Goal: Find specific page/section: Find specific page/section

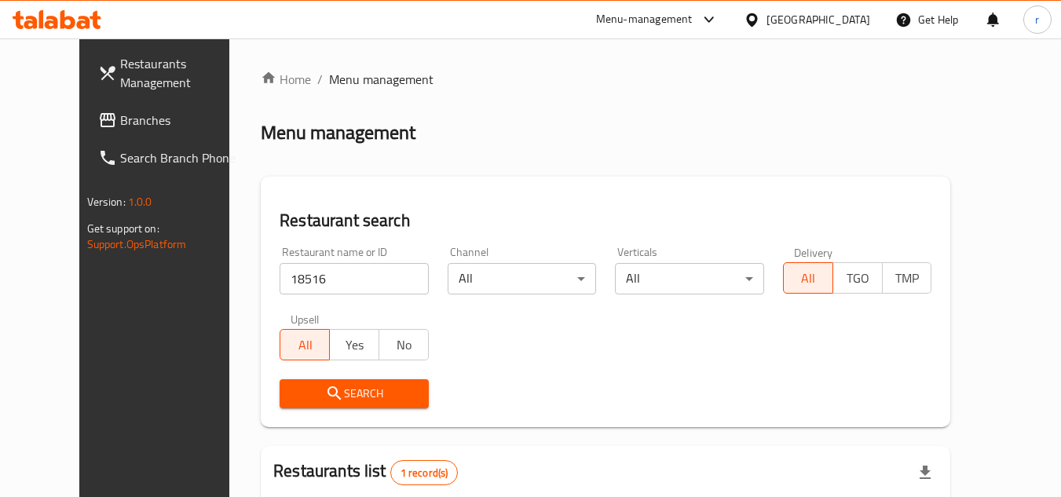
scroll to position [190, 0]
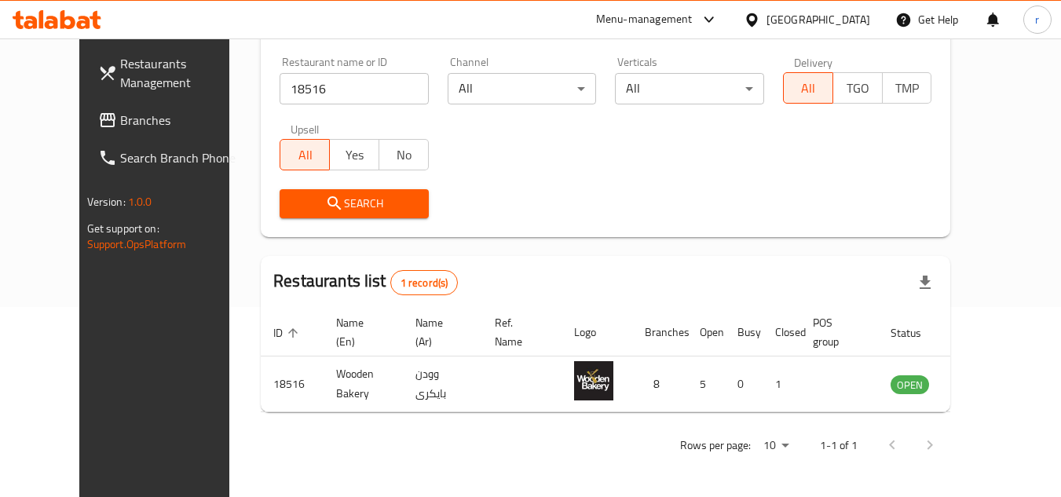
click at [766, 19] on div at bounding box center [755, 19] width 23 height 17
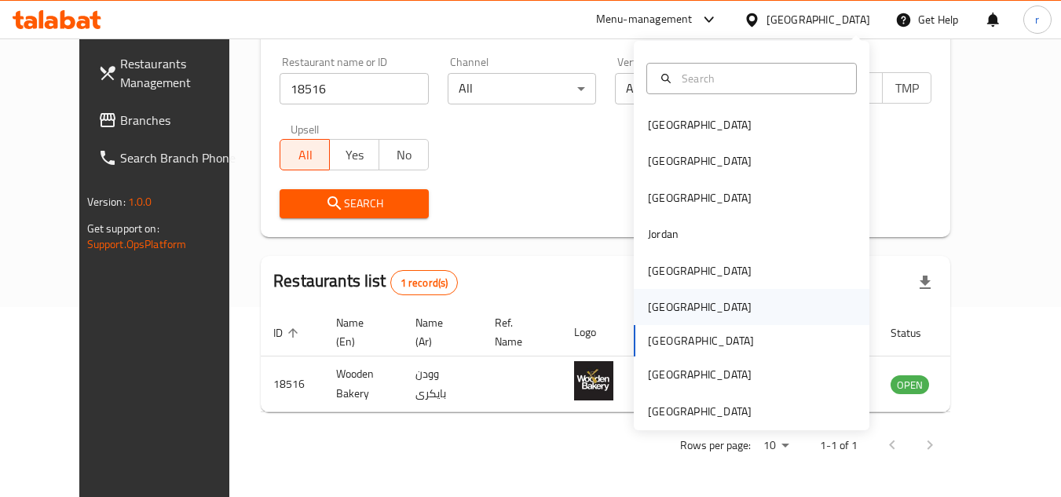
click at [649, 312] on div "[GEOGRAPHIC_DATA]" at bounding box center [700, 306] width 104 height 17
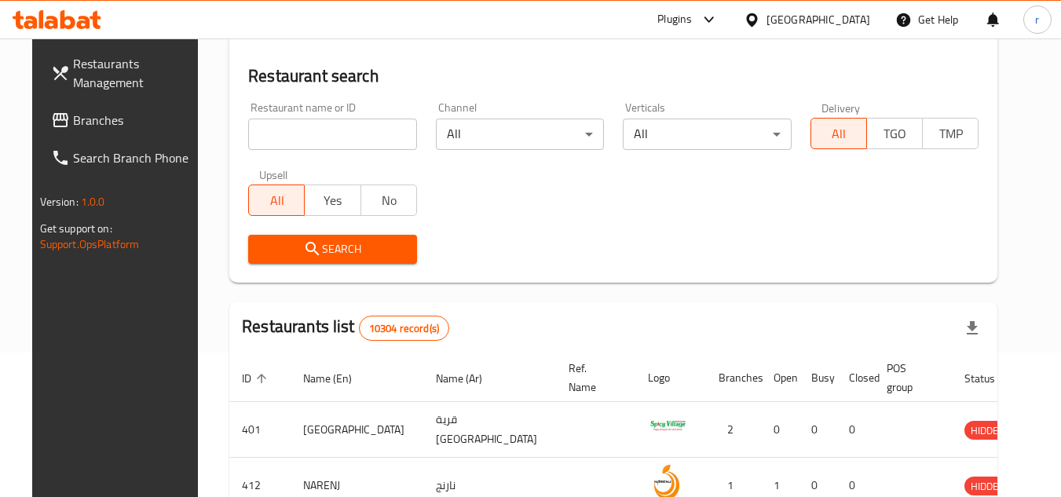
scroll to position [190, 0]
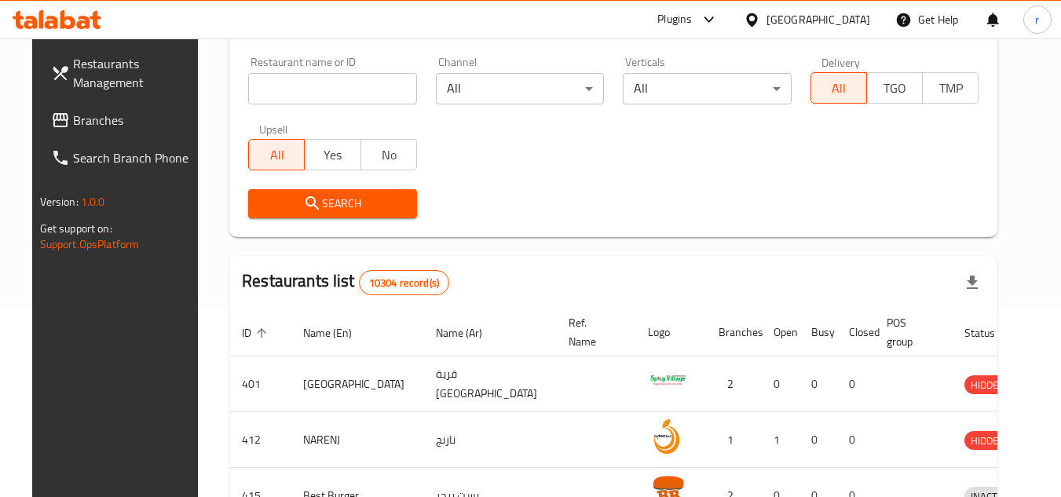
click at [73, 127] on span "Branches" at bounding box center [135, 120] width 124 height 19
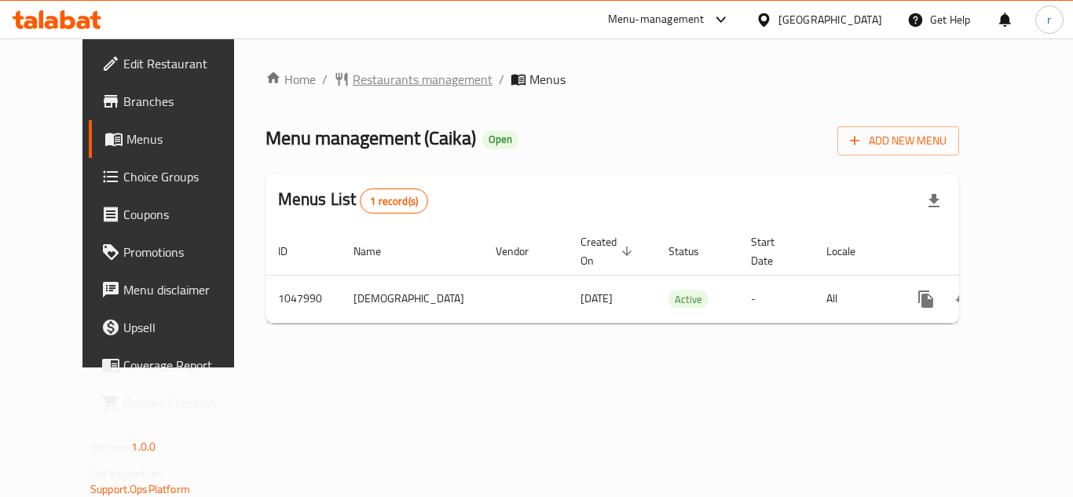
click at [353, 70] on span "Restaurants management" at bounding box center [423, 79] width 140 height 19
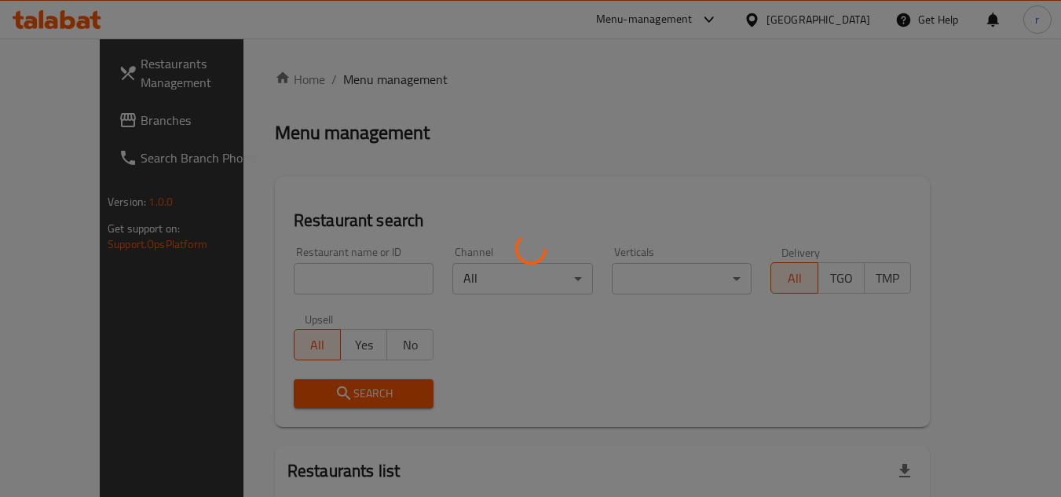
click at [317, 276] on div at bounding box center [530, 248] width 1061 height 497
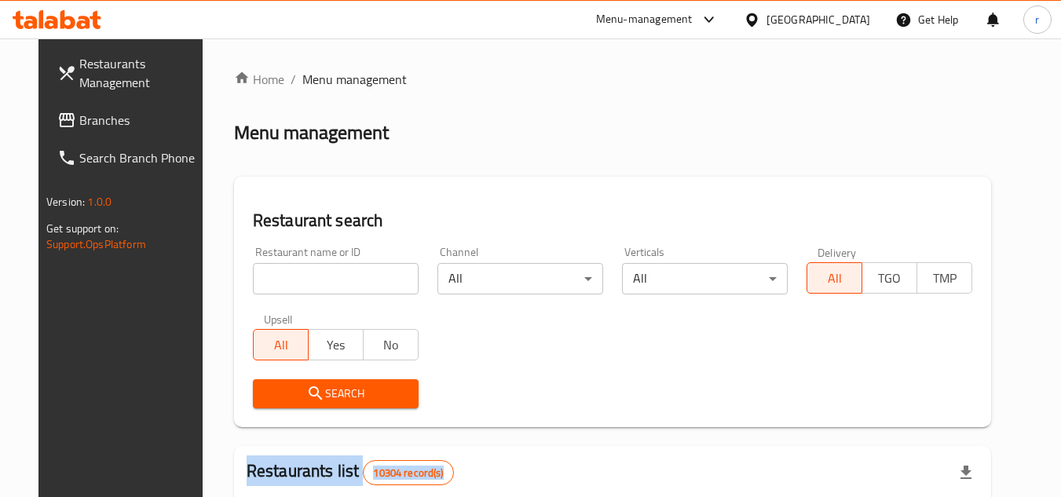
click at [317, 276] on div at bounding box center [530, 248] width 1061 height 497
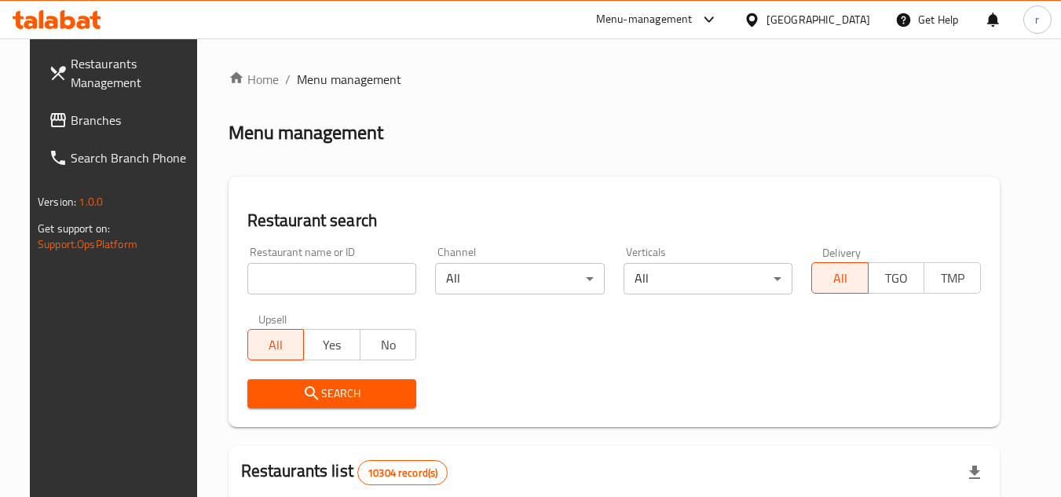
click at [317, 276] on input "search" at bounding box center [332, 278] width 170 height 31
paste input "662401"
type input "662401"
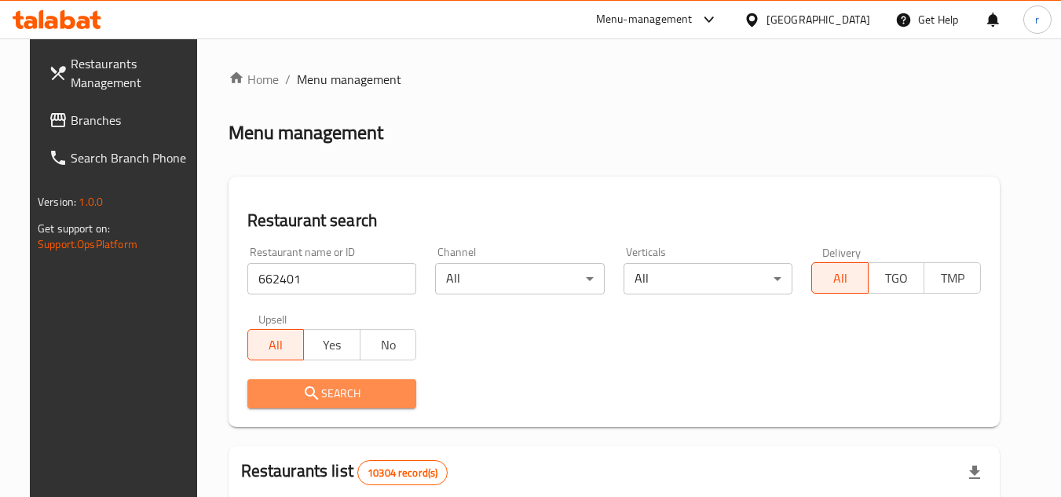
click at [271, 401] on span "Search" at bounding box center [332, 394] width 144 height 20
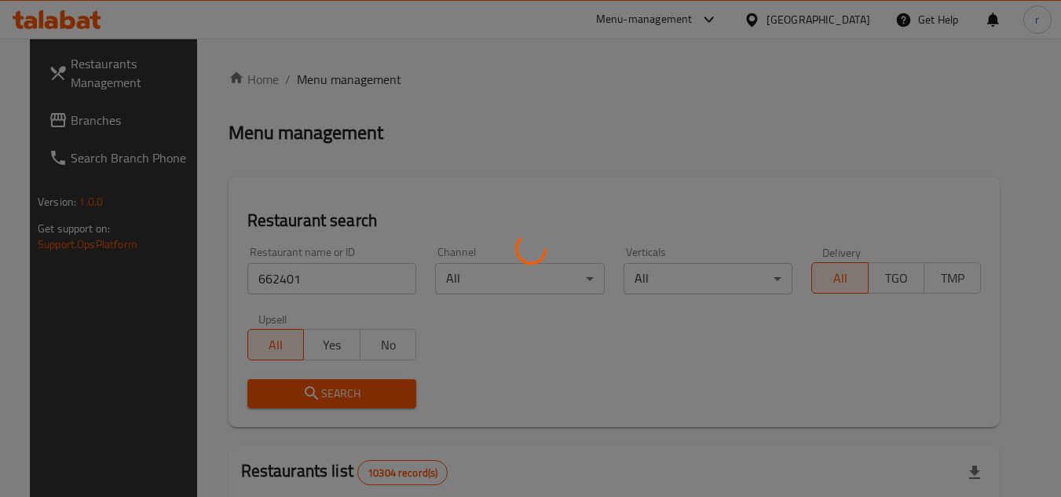
scroll to position [190, 0]
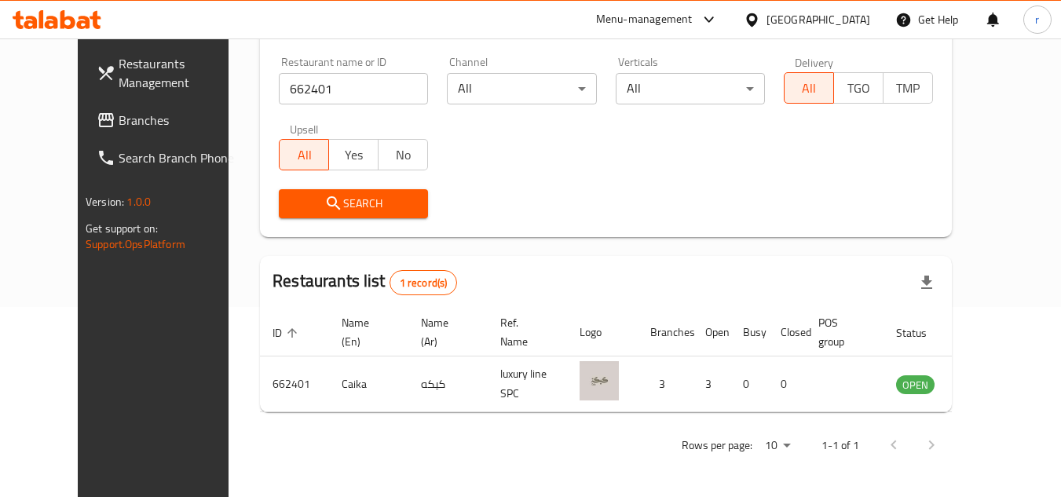
drag, startPoint x: 844, startPoint y: 15, endPoint x: 852, endPoint y: 38, distance: 24.8
click at [844, 15] on div "[GEOGRAPHIC_DATA]" at bounding box center [818, 19] width 104 height 17
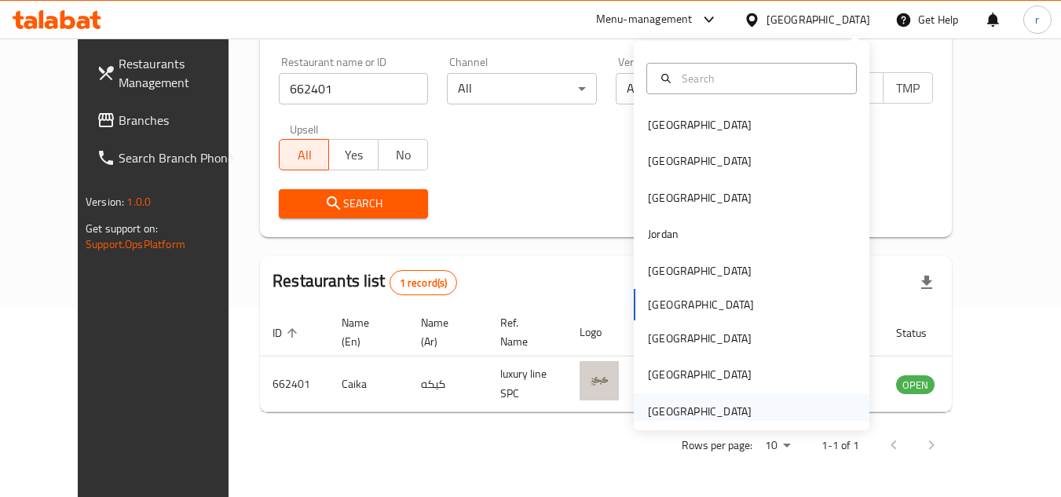
click at [677, 410] on div "[GEOGRAPHIC_DATA]" at bounding box center [700, 411] width 104 height 17
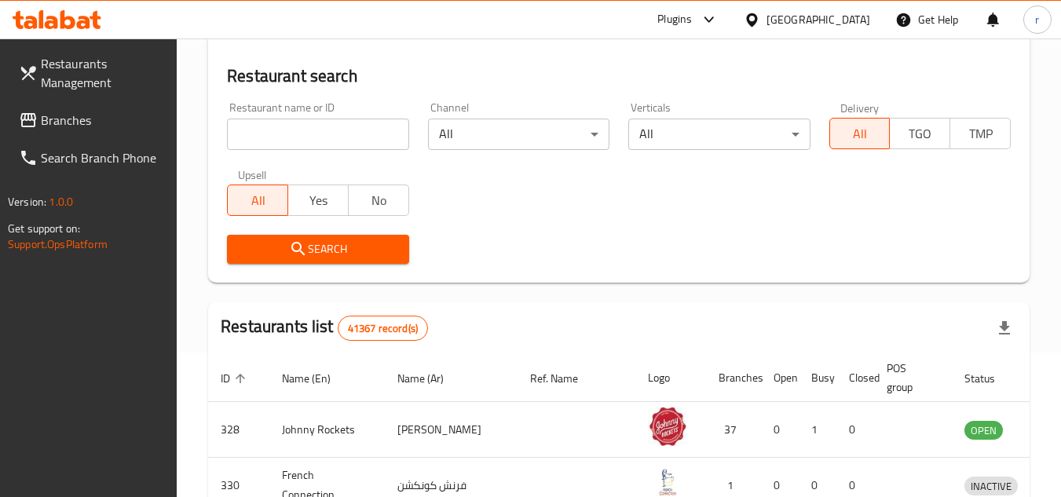
scroll to position [190, 0]
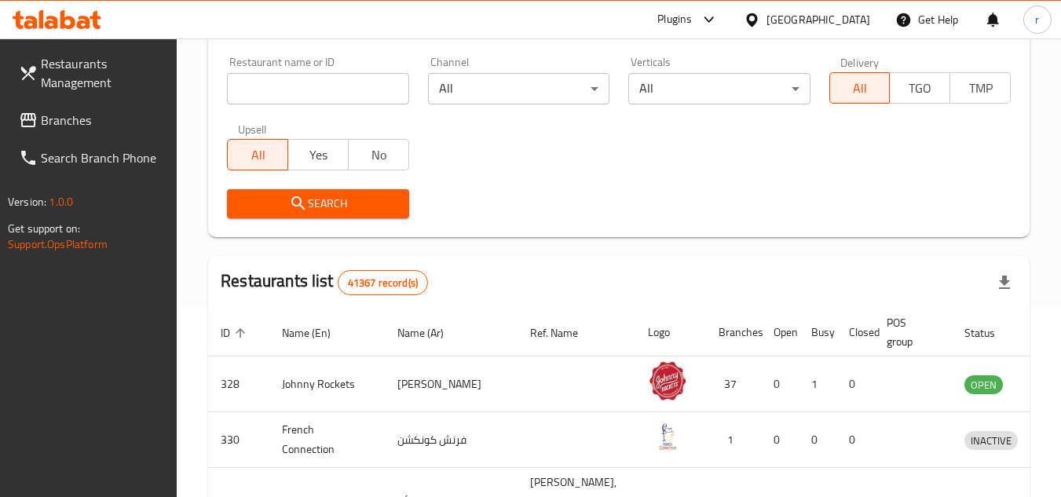
click at [57, 119] on span "Branches" at bounding box center [103, 120] width 124 height 19
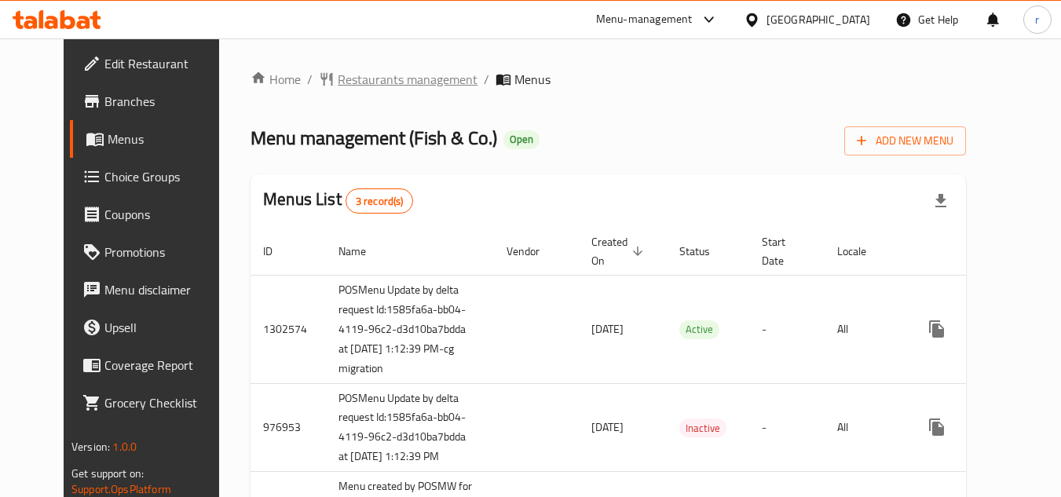
click at [350, 86] on span "Restaurants management" at bounding box center [408, 79] width 140 height 19
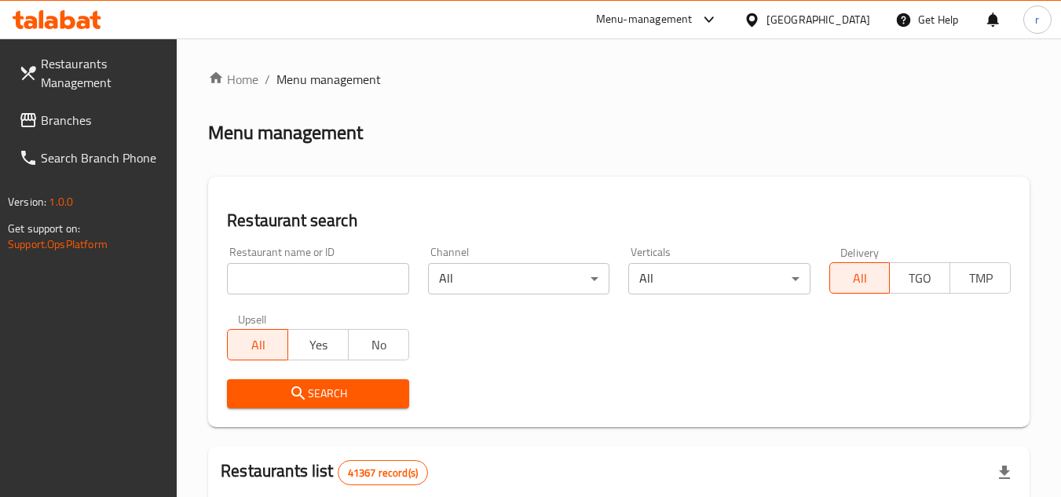
click at [299, 265] on input "search" at bounding box center [317, 278] width 181 height 31
paste input "8295"
type input "8295"
click at [254, 392] on span "Search" at bounding box center [318, 394] width 156 height 20
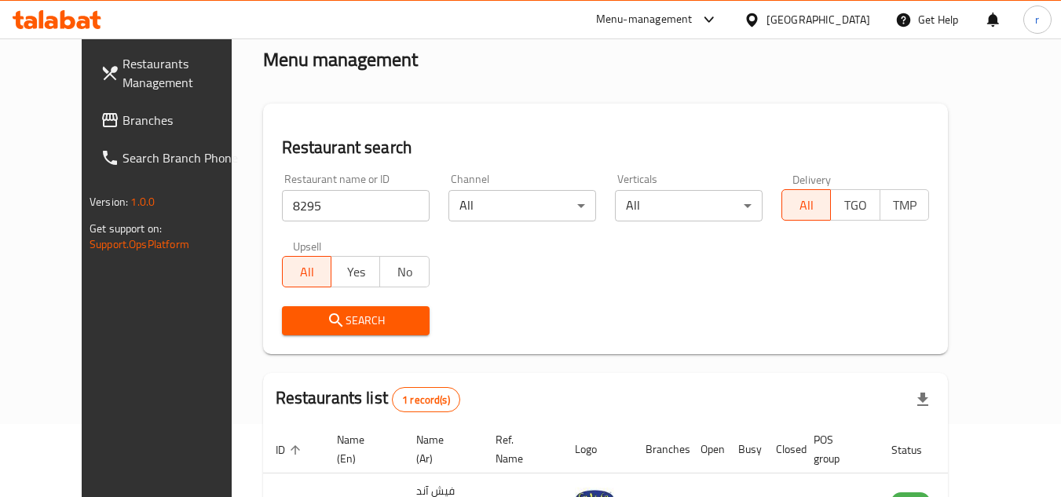
scroll to position [190, 0]
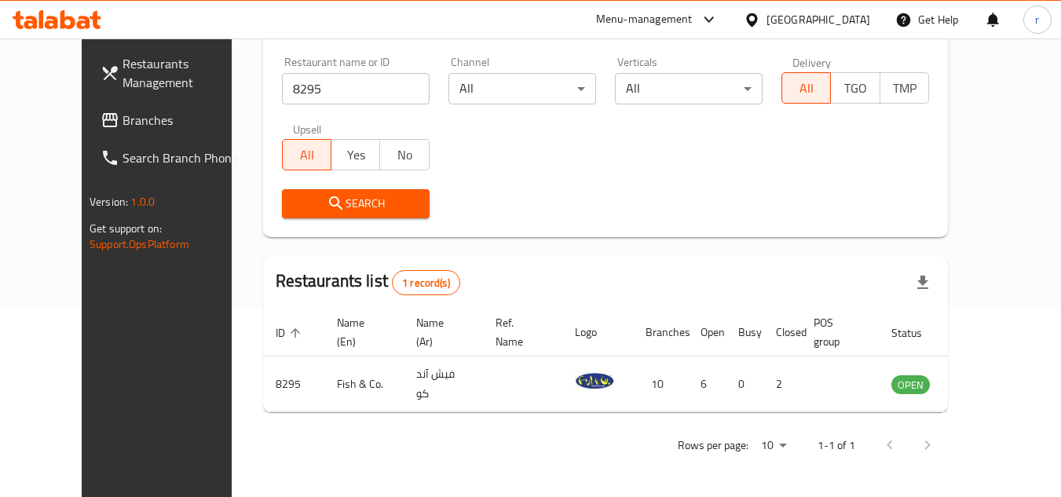
click at [88, 108] on link "Branches" at bounding box center [173, 120] width 171 height 38
click at [123, 123] on span "Branches" at bounding box center [185, 120] width 124 height 19
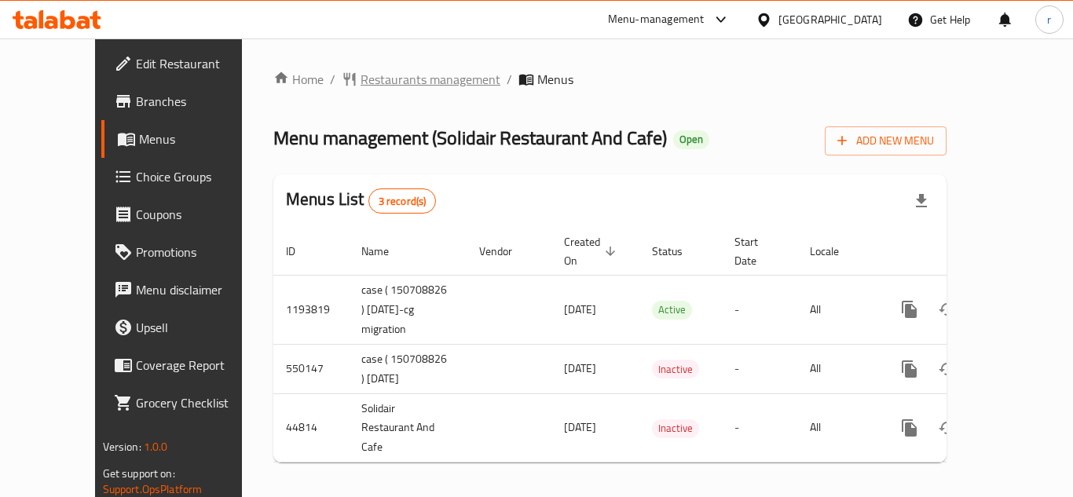
click at [387, 82] on span "Restaurants management" at bounding box center [430, 79] width 140 height 19
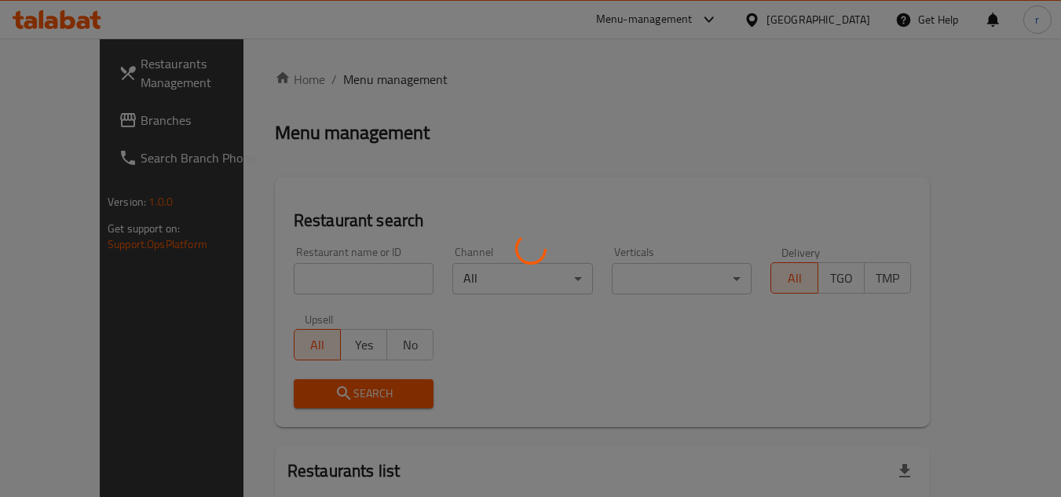
click at [330, 282] on div at bounding box center [530, 248] width 1061 height 497
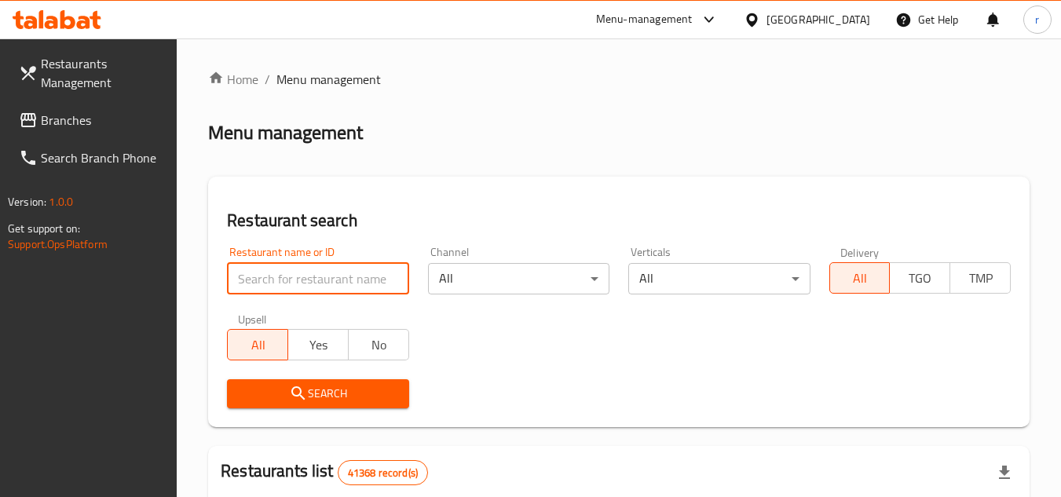
click at [330, 280] on input "search" at bounding box center [317, 278] width 181 height 31
paste input "22983"
type input "22983"
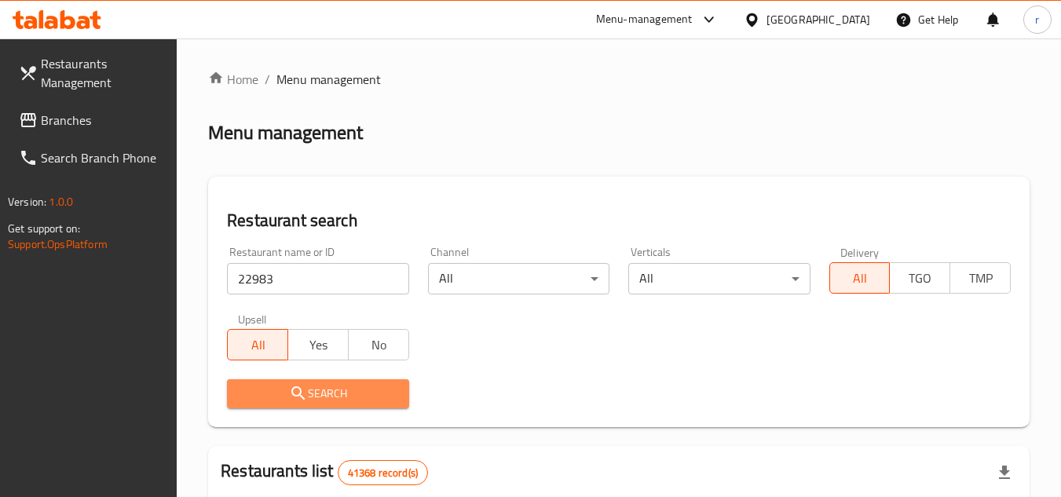
click at [269, 396] on span "Search" at bounding box center [318, 394] width 156 height 20
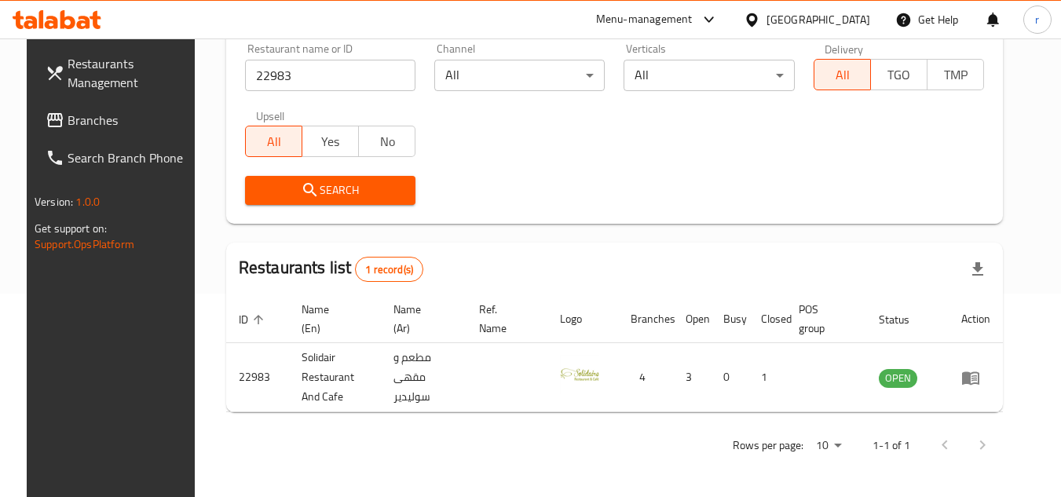
scroll to position [203, 0]
click at [800, 6] on div "[GEOGRAPHIC_DATA]" at bounding box center [807, 20] width 152 height 38
click at [804, 23] on div "[GEOGRAPHIC_DATA]" at bounding box center [818, 19] width 104 height 17
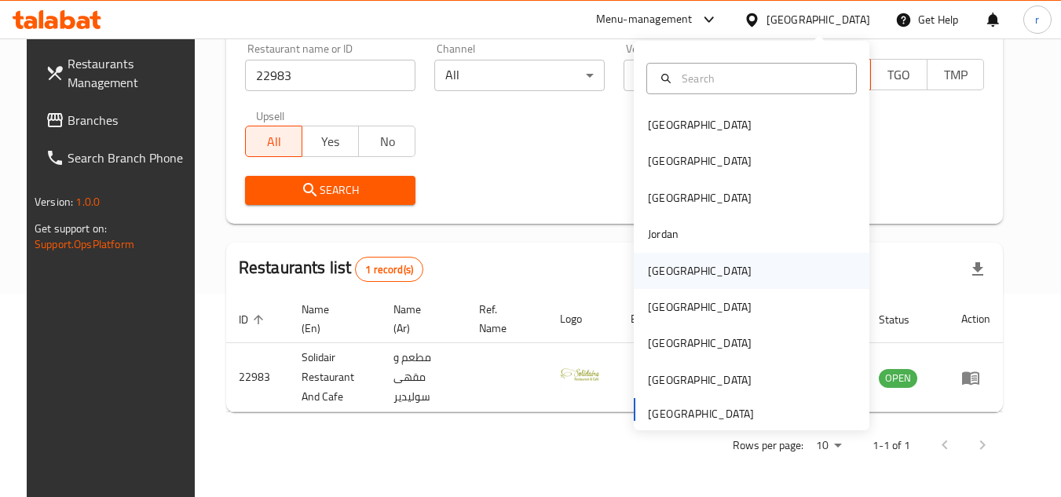
click at [660, 277] on div "[GEOGRAPHIC_DATA]" at bounding box center [700, 270] width 104 height 17
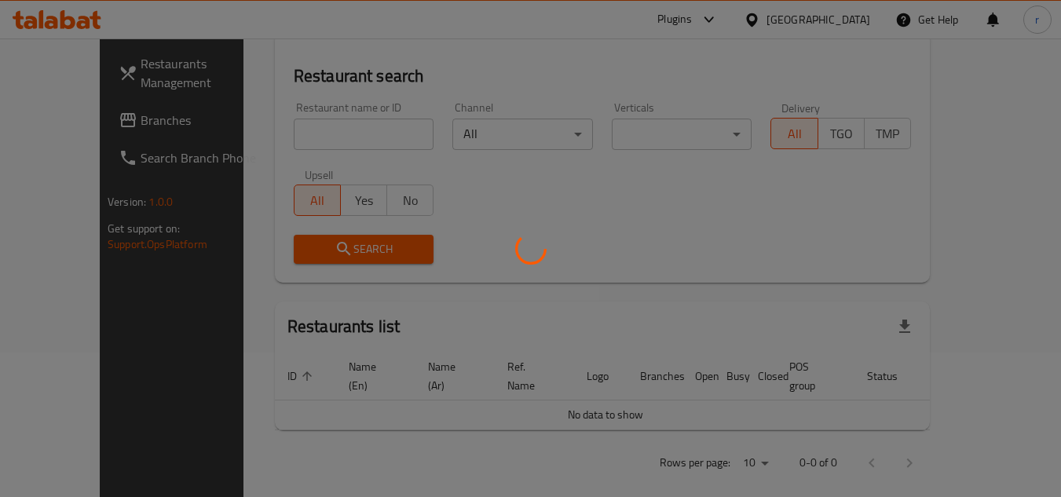
scroll to position [203, 0]
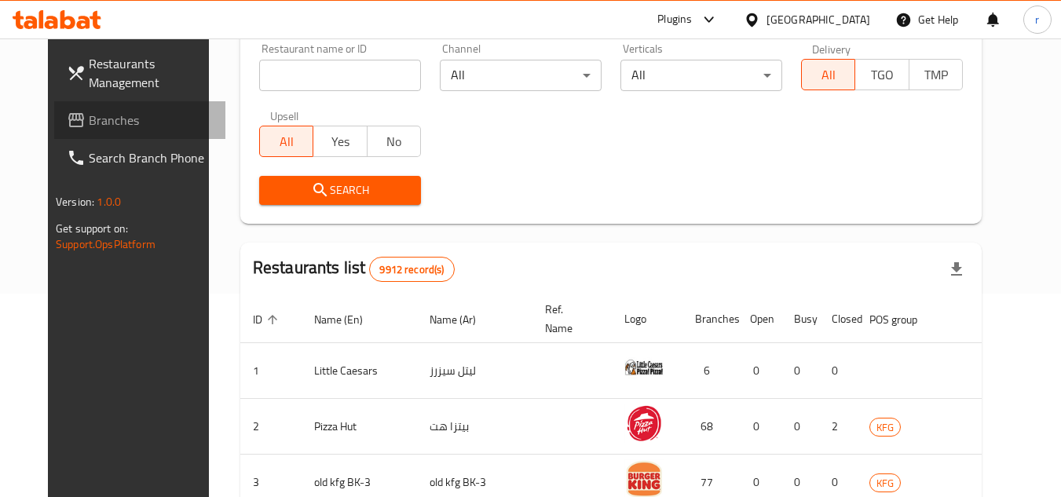
click at [89, 121] on span "Branches" at bounding box center [151, 120] width 124 height 19
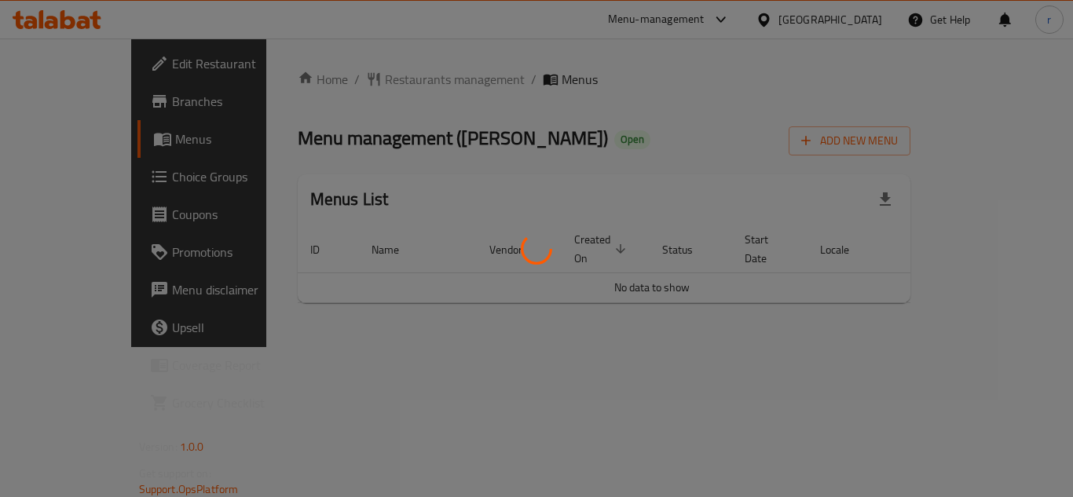
click at [352, 82] on div at bounding box center [536, 248] width 1073 height 497
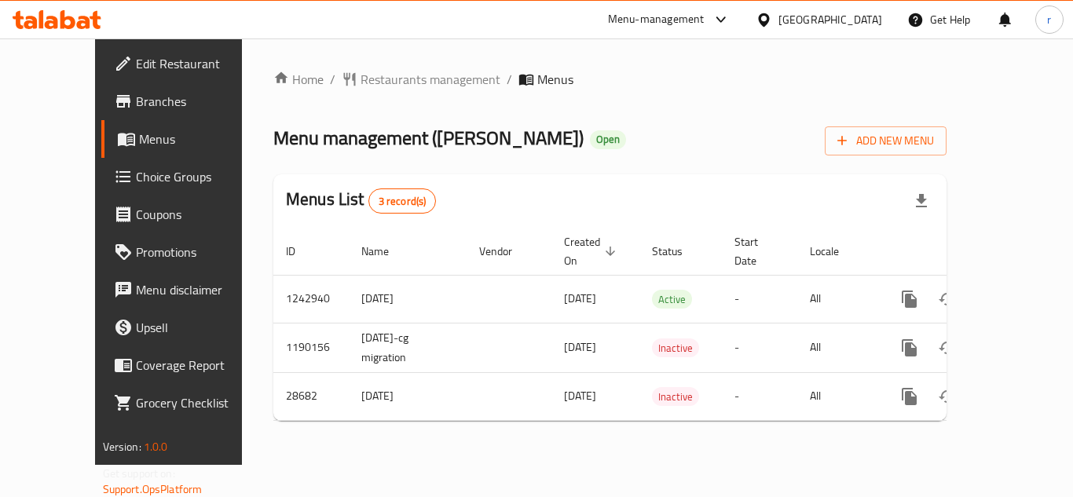
click at [360, 82] on span "Restaurants management" at bounding box center [430, 79] width 140 height 19
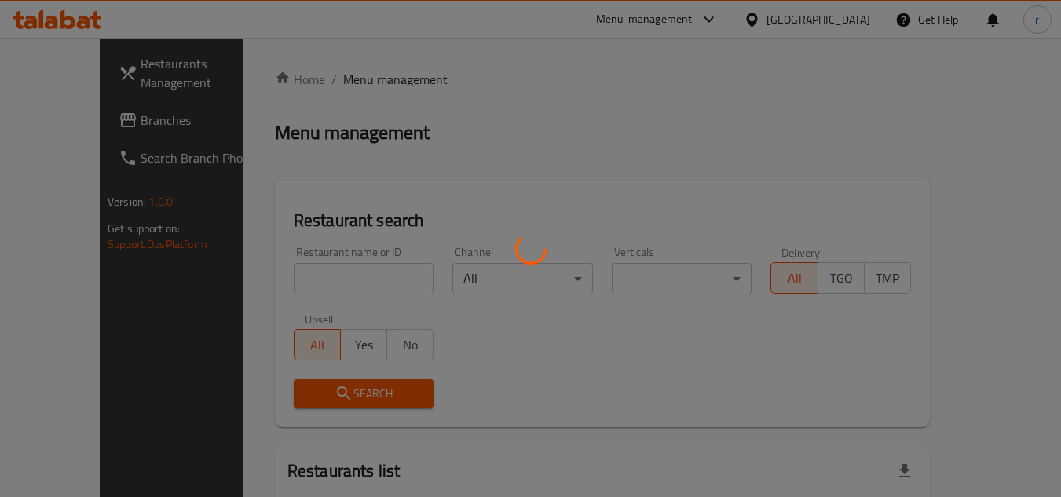
click at [291, 277] on div at bounding box center [530, 248] width 1061 height 497
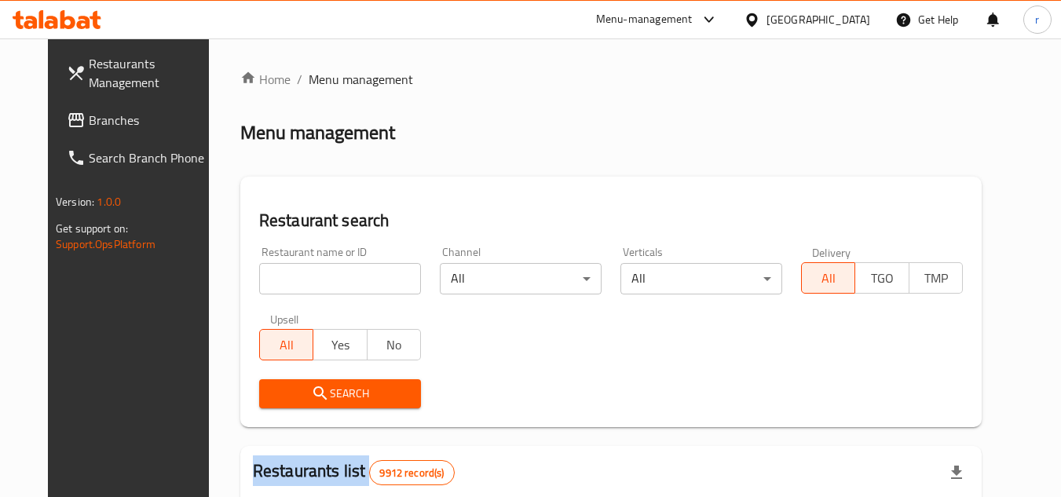
click at [291, 277] on div at bounding box center [530, 248] width 1061 height 497
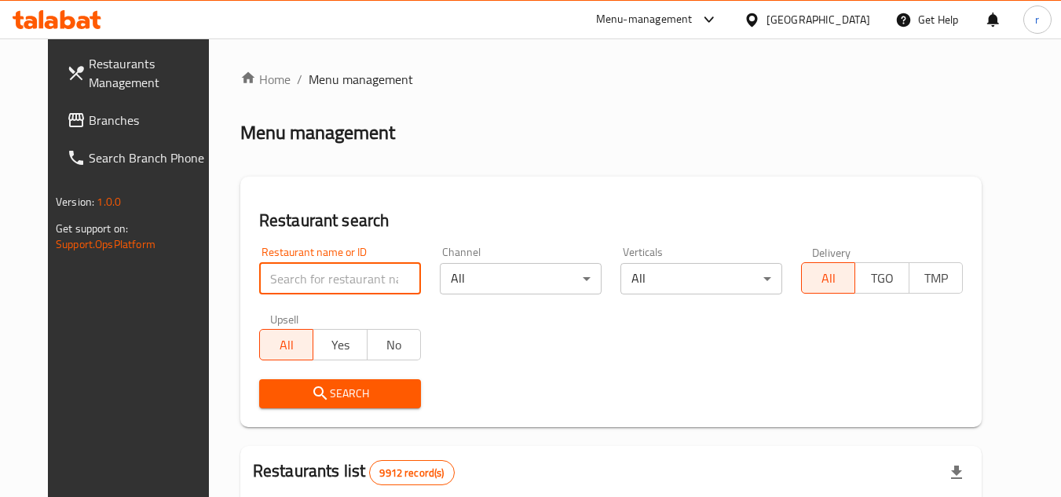
click at [292, 277] on input "search" at bounding box center [340, 278] width 162 height 31
paste input "14859"
type input "14859"
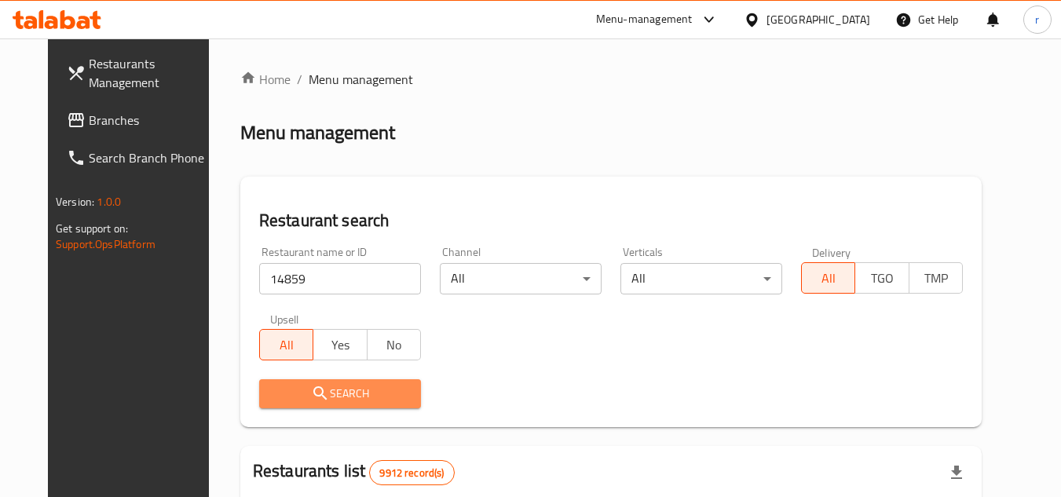
click at [274, 386] on span "Search" at bounding box center [340, 394] width 137 height 20
click at [274, 386] on div at bounding box center [530, 248] width 1061 height 497
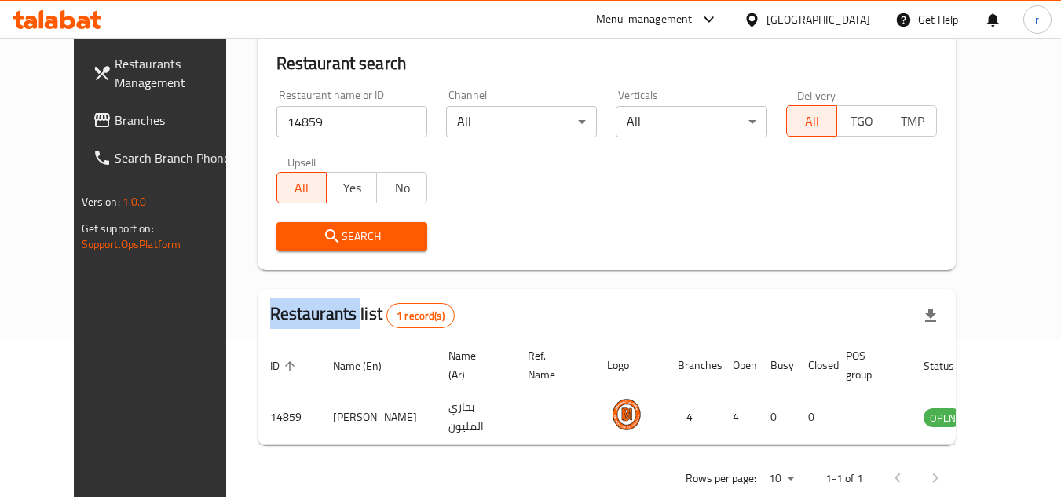
scroll to position [190, 0]
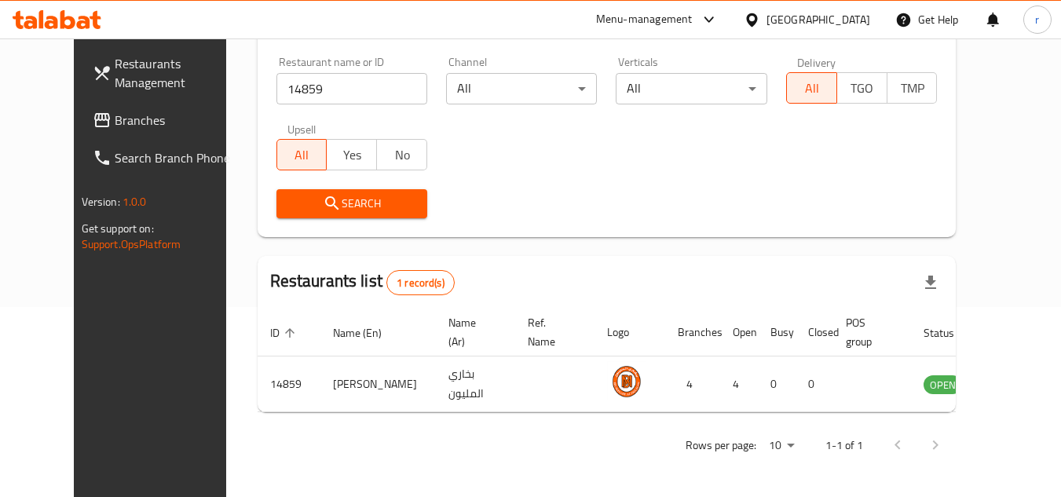
click at [839, 15] on div "[GEOGRAPHIC_DATA]" at bounding box center [818, 19] width 104 height 17
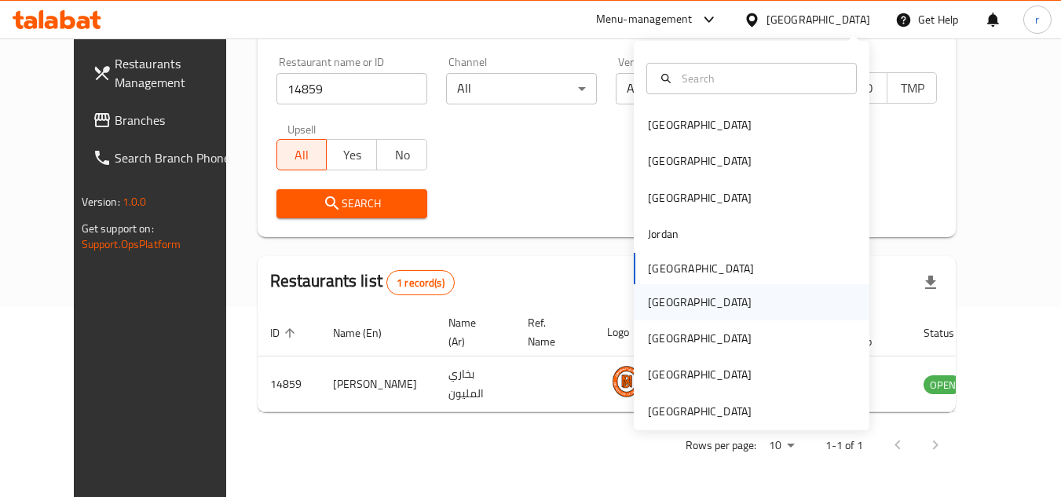
click at [658, 301] on div "[GEOGRAPHIC_DATA]" at bounding box center [700, 302] width 104 height 17
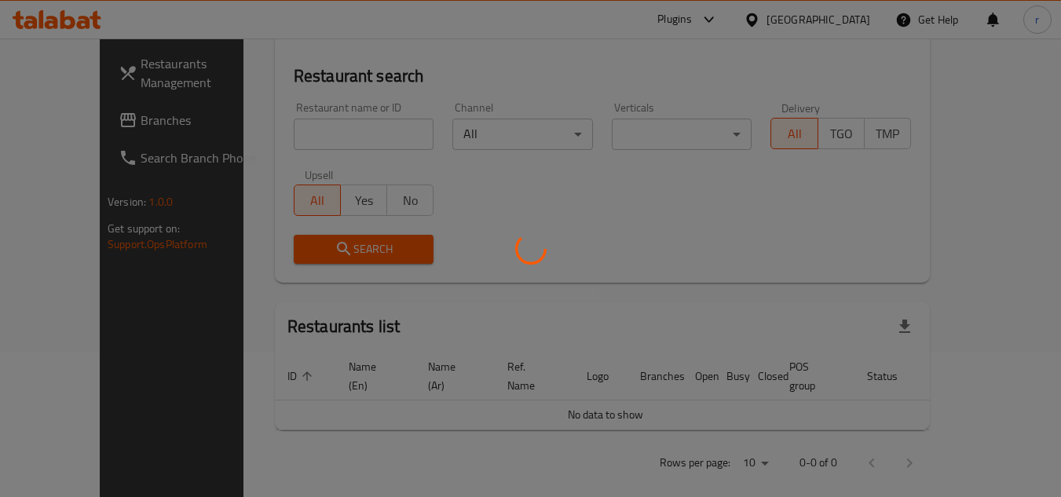
scroll to position [190, 0]
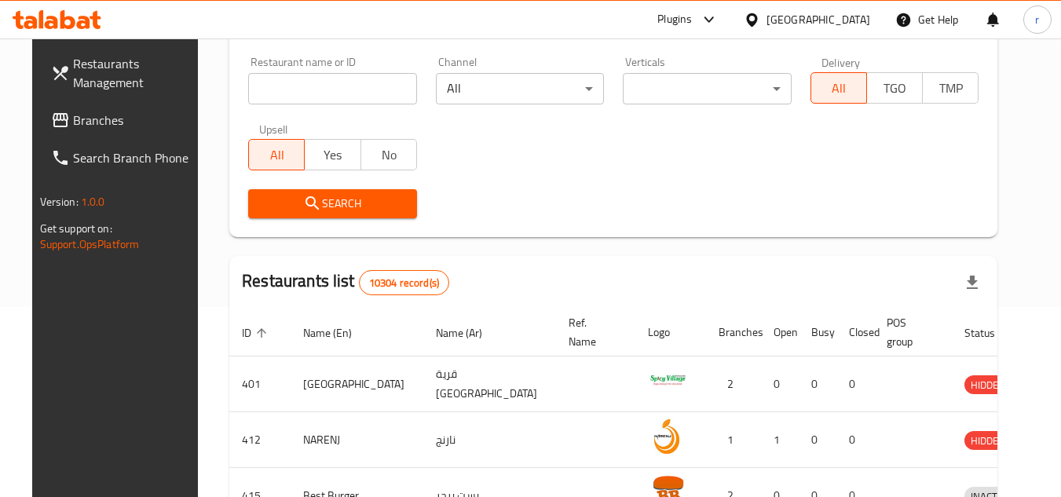
click at [73, 112] on span "Branches" at bounding box center [135, 120] width 124 height 19
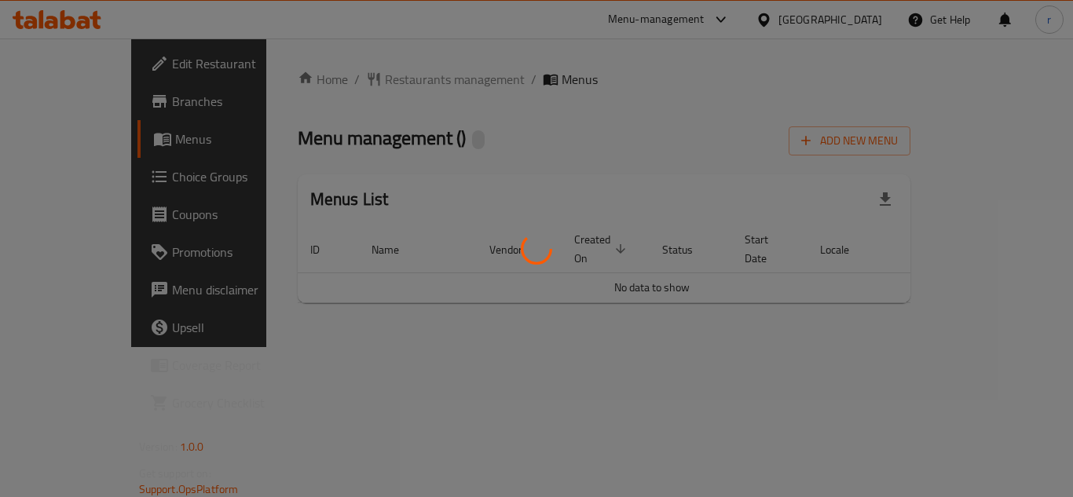
click at [524, 125] on div at bounding box center [536, 248] width 1073 height 497
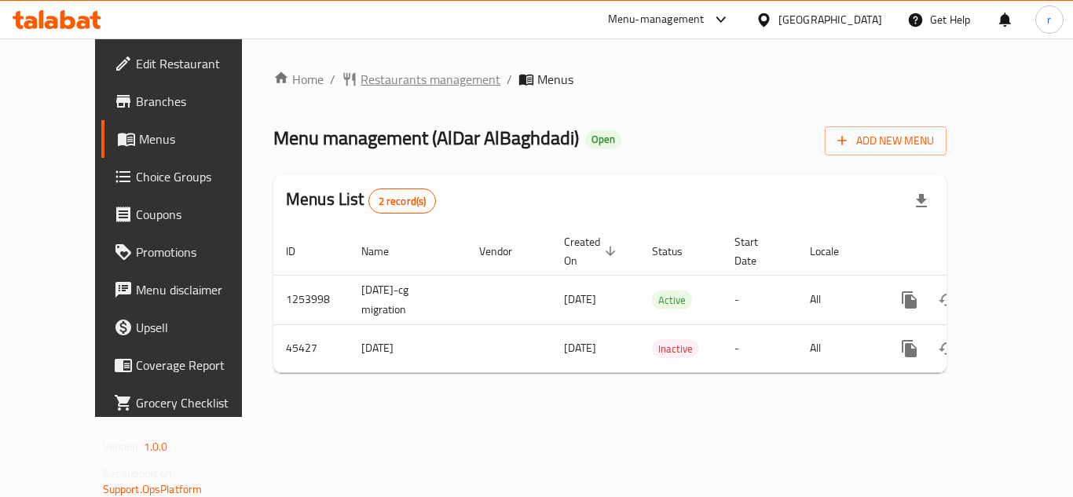
click at [380, 79] on span "Restaurants management" at bounding box center [430, 79] width 140 height 19
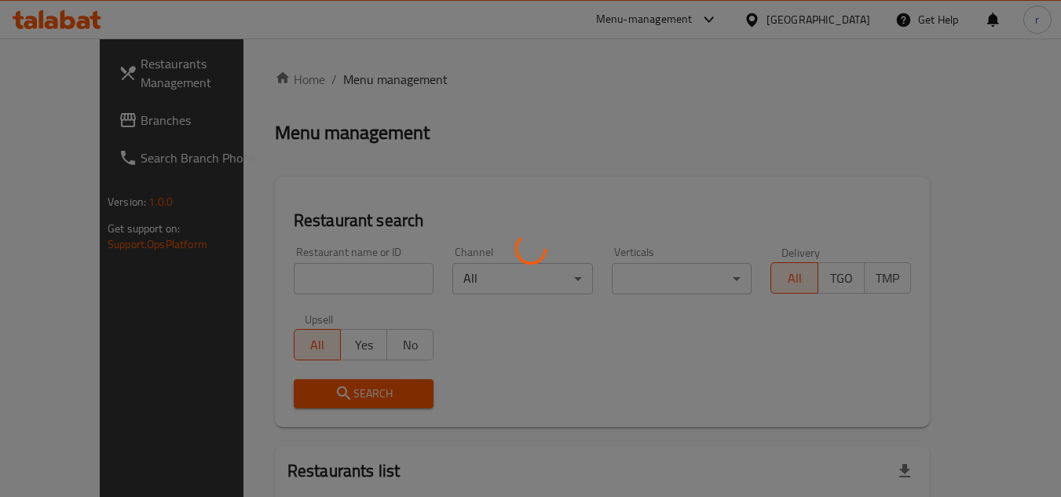
click at [302, 286] on div at bounding box center [530, 248] width 1061 height 497
click at [300, 274] on div at bounding box center [530, 248] width 1061 height 497
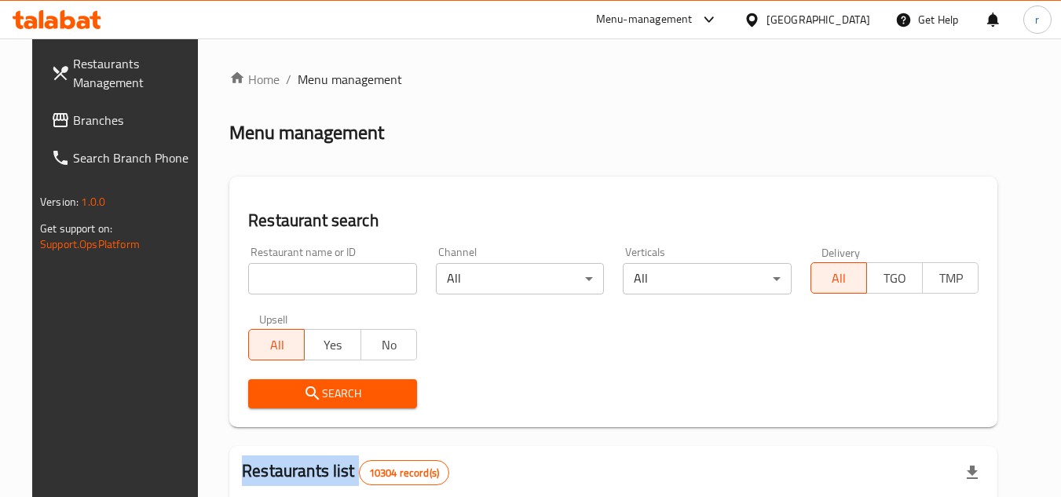
click at [300, 274] on div at bounding box center [530, 248] width 1061 height 497
click at [300, 274] on input "search" at bounding box center [332, 278] width 169 height 31
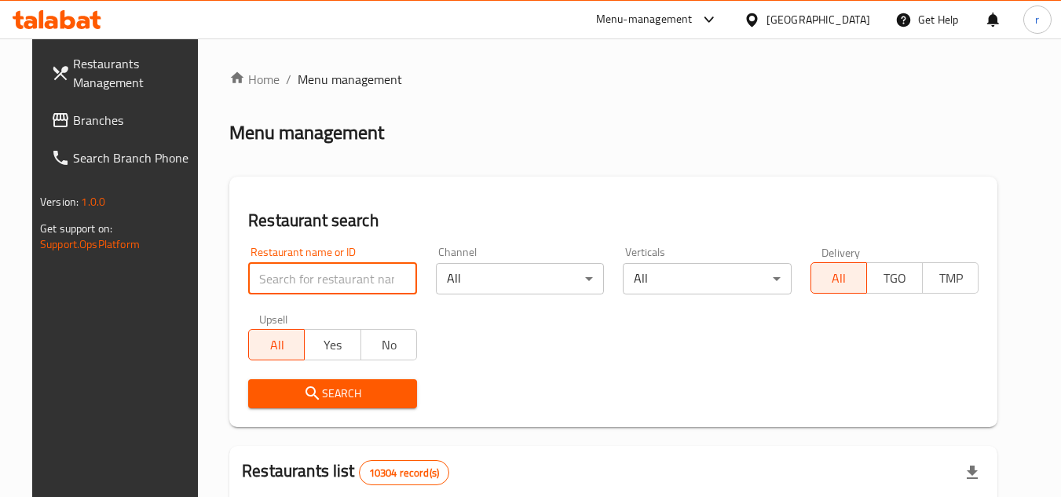
paste input "23129"
type input "23129"
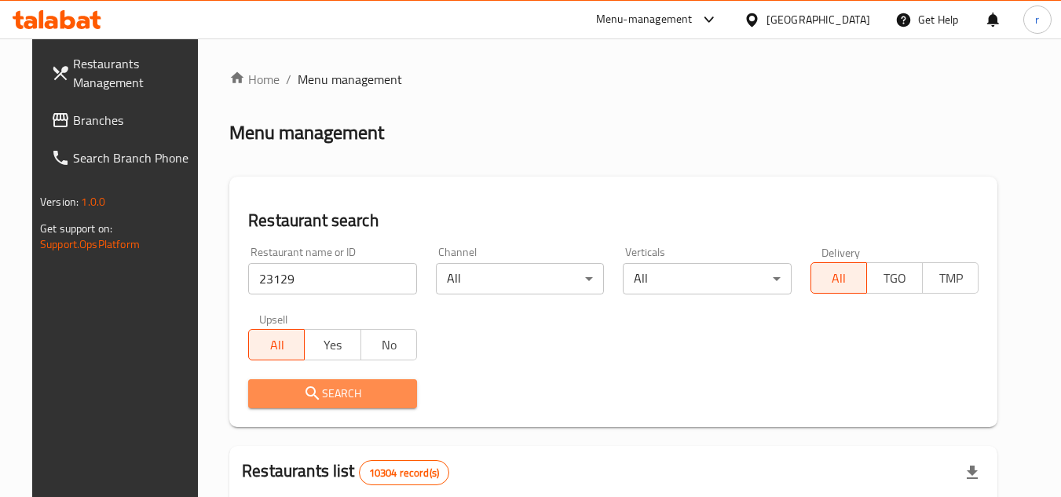
click at [287, 391] on span "Search" at bounding box center [333, 394] width 144 height 20
click at [287, 391] on div at bounding box center [530, 248] width 1061 height 497
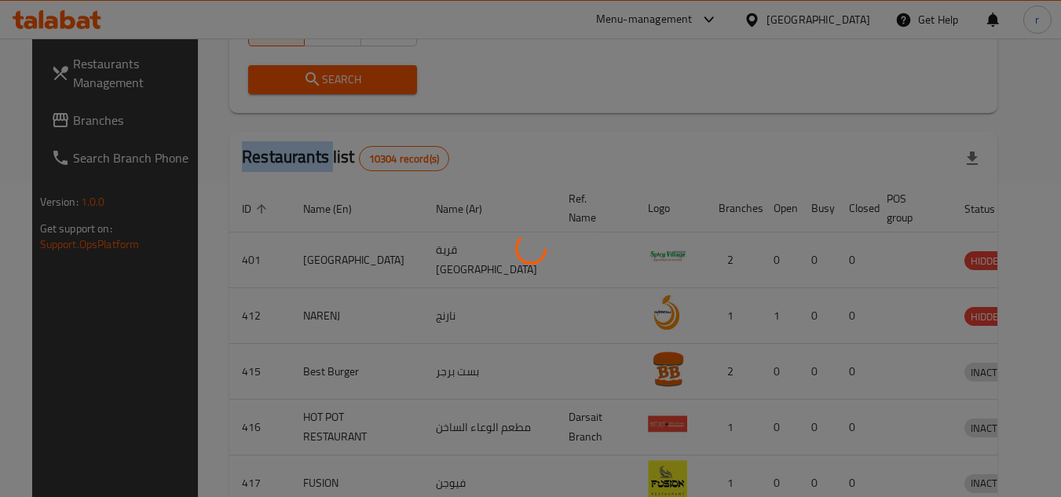
scroll to position [190, 0]
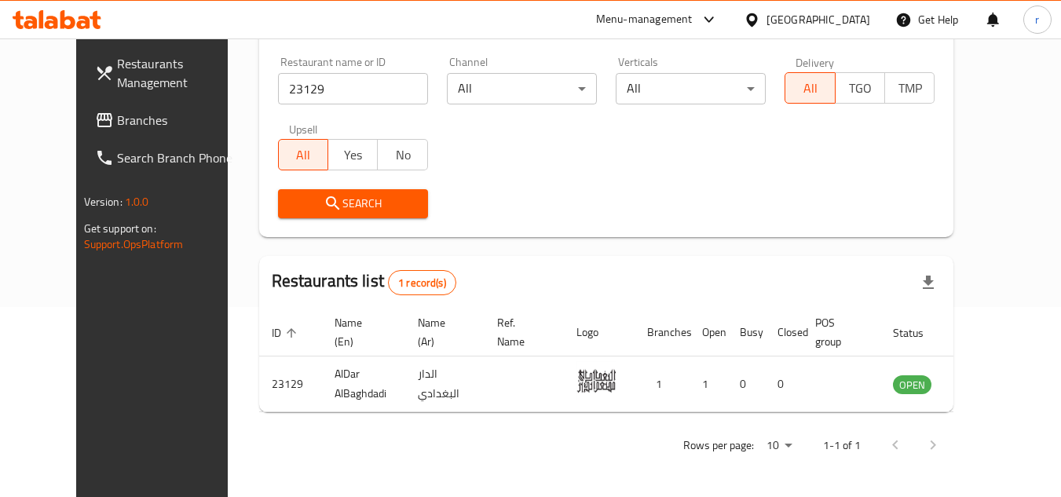
click at [846, 16] on div "[GEOGRAPHIC_DATA]" at bounding box center [818, 19] width 104 height 17
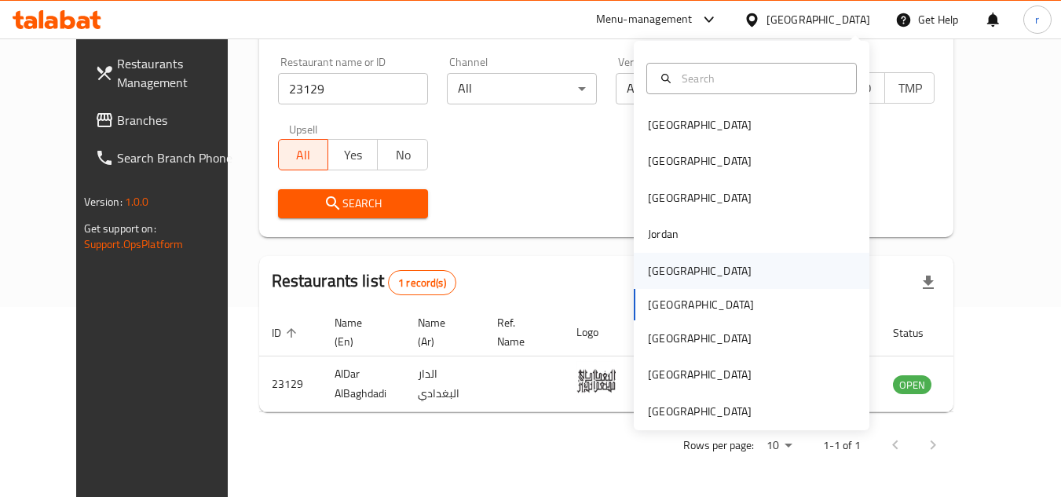
click at [659, 276] on div "[GEOGRAPHIC_DATA]" at bounding box center [700, 270] width 104 height 17
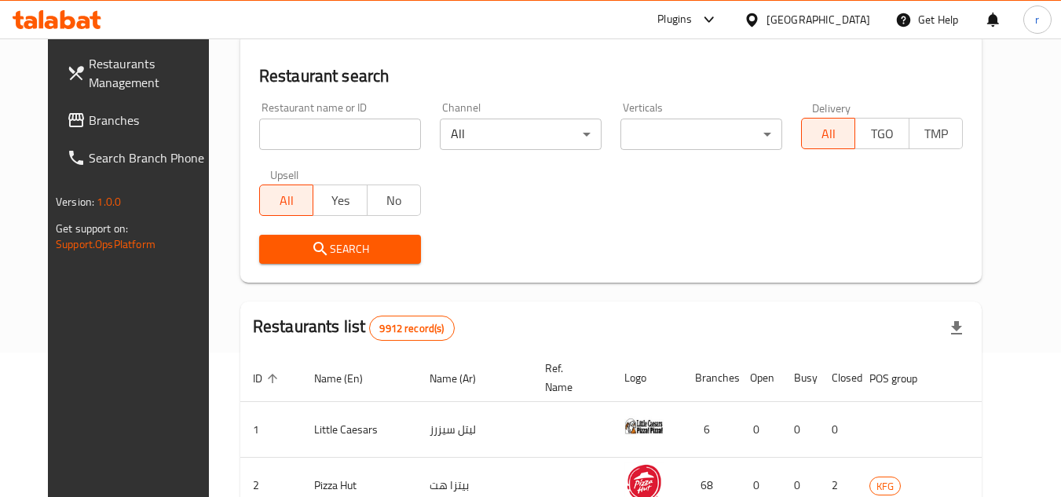
scroll to position [190, 0]
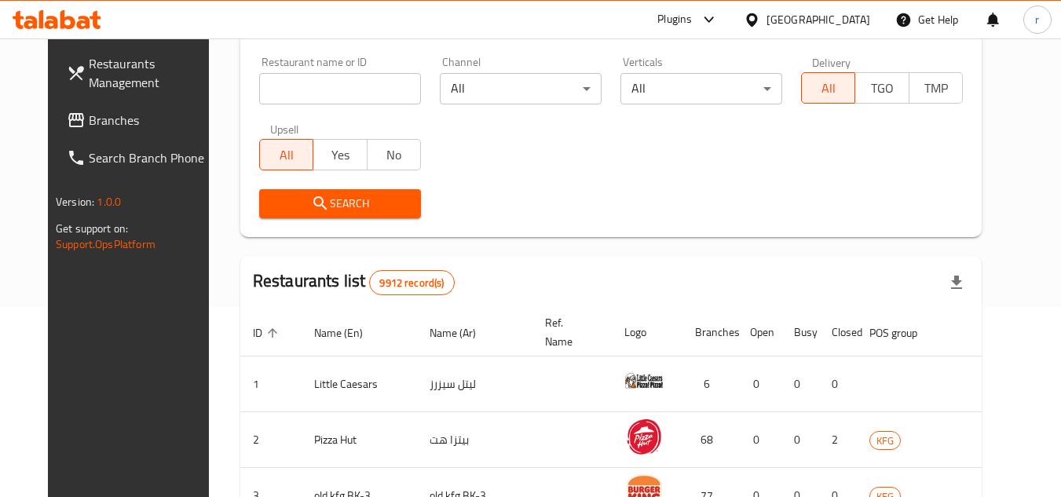
click at [92, 117] on span "Branches" at bounding box center [151, 120] width 124 height 19
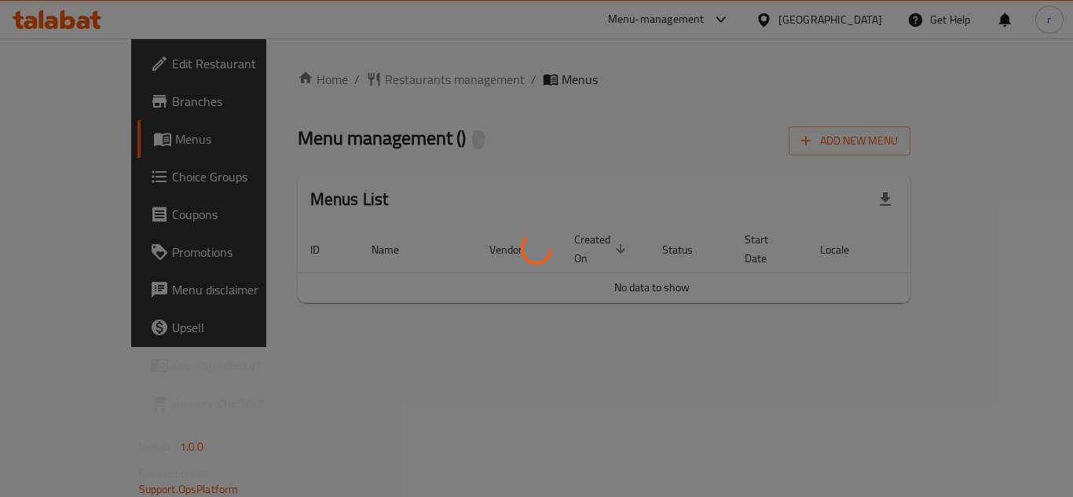
click at [386, 93] on div at bounding box center [536, 248] width 1073 height 497
click at [388, 80] on div at bounding box center [536, 248] width 1073 height 497
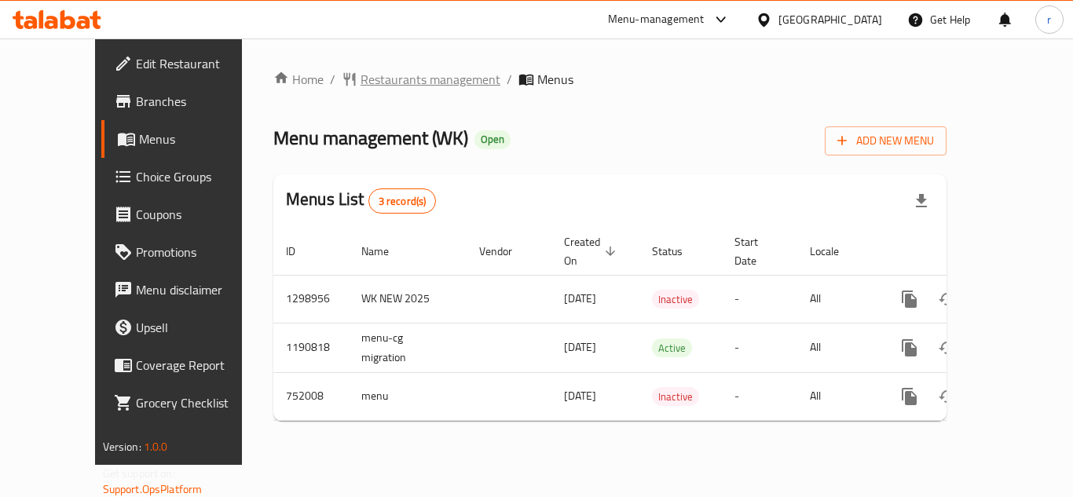
click at [366, 85] on span "Restaurants management" at bounding box center [430, 79] width 140 height 19
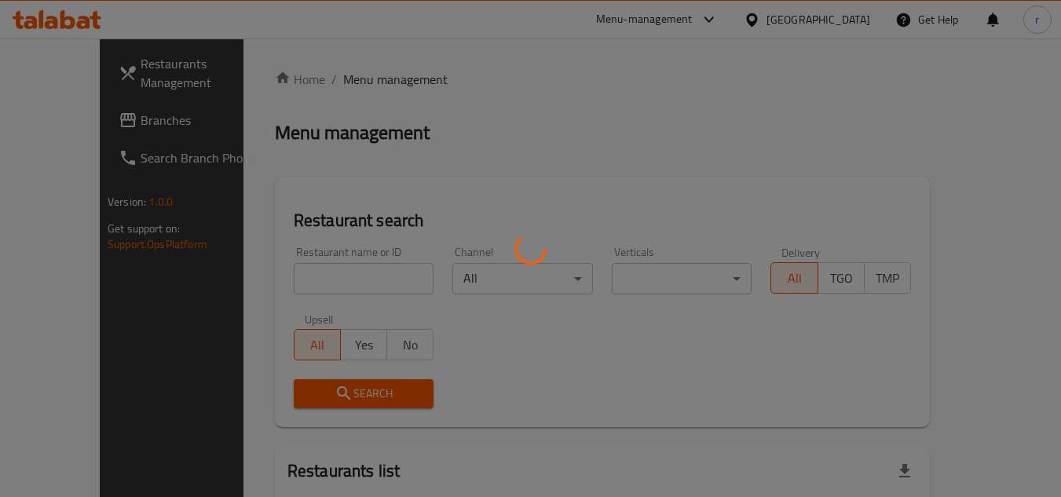
click at [280, 280] on div at bounding box center [530, 248] width 1061 height 497
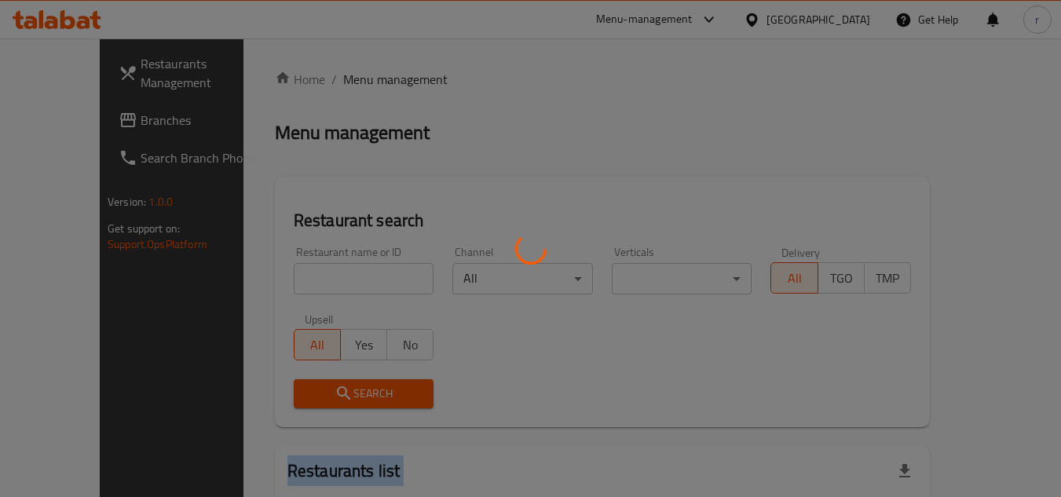
click at [280, 280] on div at bounding box center [530, 248] width 1061 height 497
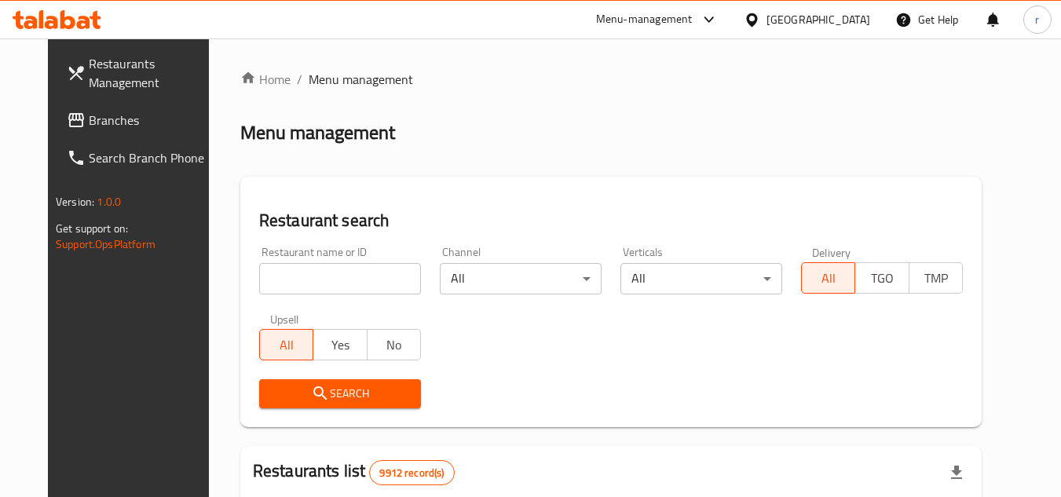
click at [269, 295] on div "Restaurant name or ID Restaurant name or ID" at bounding box center [340, 270] width 181 height 67
drag, startPoint x: 269, startPoint y: 284, endPoint x: 269, endPoint y: 355, distance: 70.7
click at [269, 284] on input "search" at bounding box center [340, 278] width 162 height 31
paste input "620573"
type input "620573"
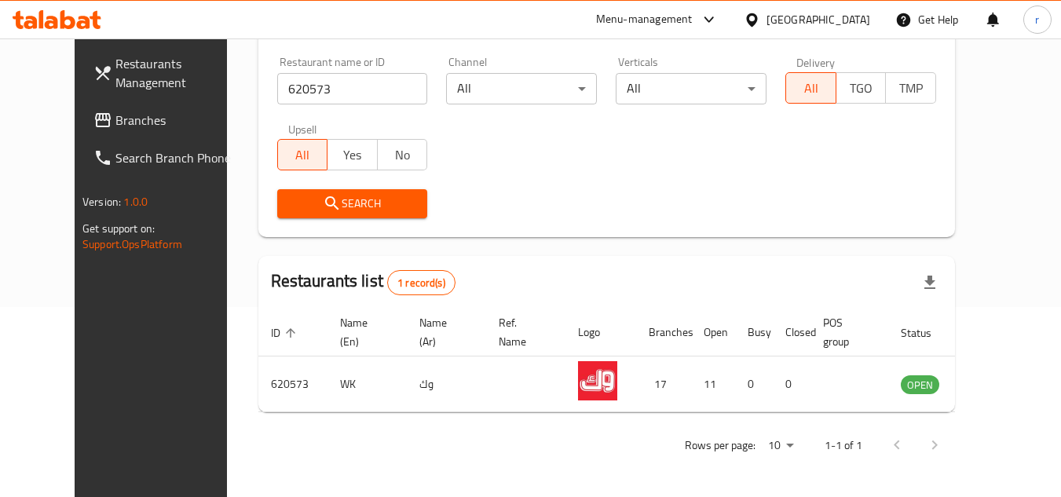
scroll to position [190, 0]
click at [867, 29] on div "[GEOGRAPHIC_DATA]" at bounding box center [807, 20] width 152 height 38
click at [847, 21] on div "[GEOGRAPHIC_DATA]" at bounding box center [818, 19] width 104 height 17
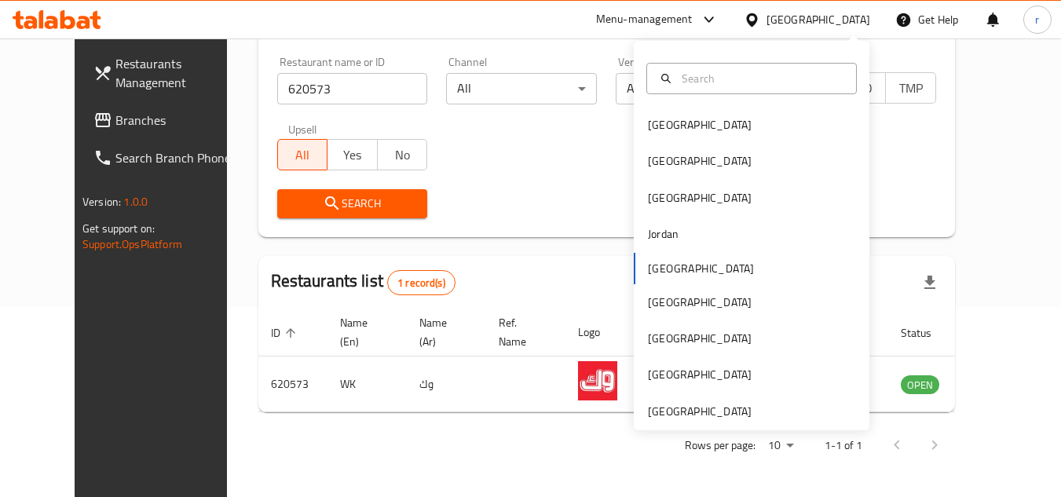
click at [680, 425] on div "[GEOGRAPHIC_DATA] [GEOGRAPHIC_DATA] [GEOGRAPHIC_DATA] [GEOGRAPHIC_DATA] [GEOGRA…" at bounding box center [752, 236] width 236 height 390
click at [681, 418] on div "[GEOGRAPHIC_DATA]" at bounding box center [700, 411] width 104 height 17
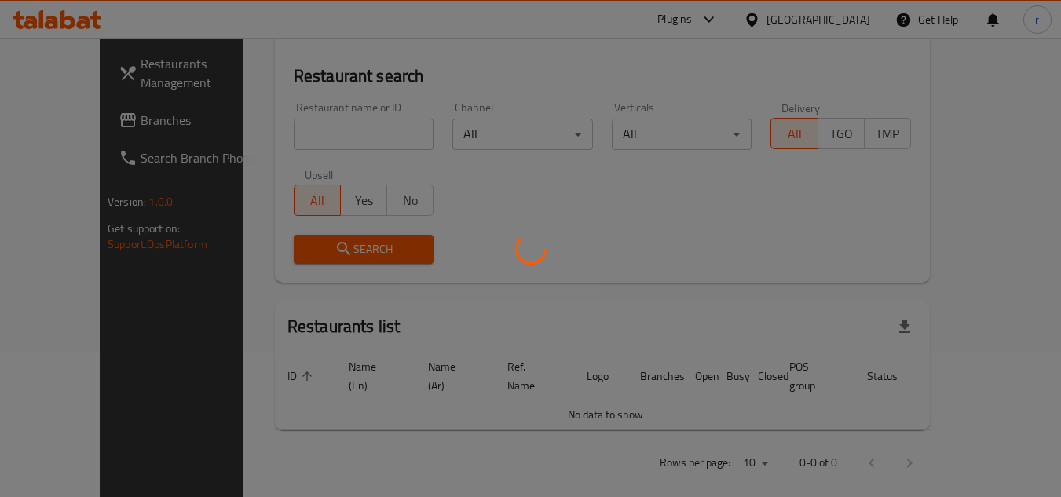
scroll to position [190, 0]
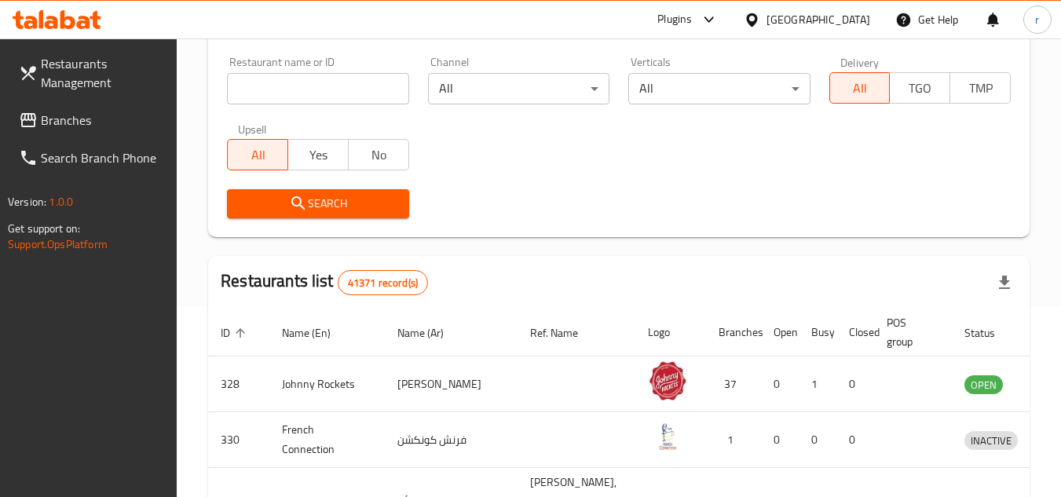
click at [86, 133] on link "Branches" at bounding box center [91, 120] width 171 height 38
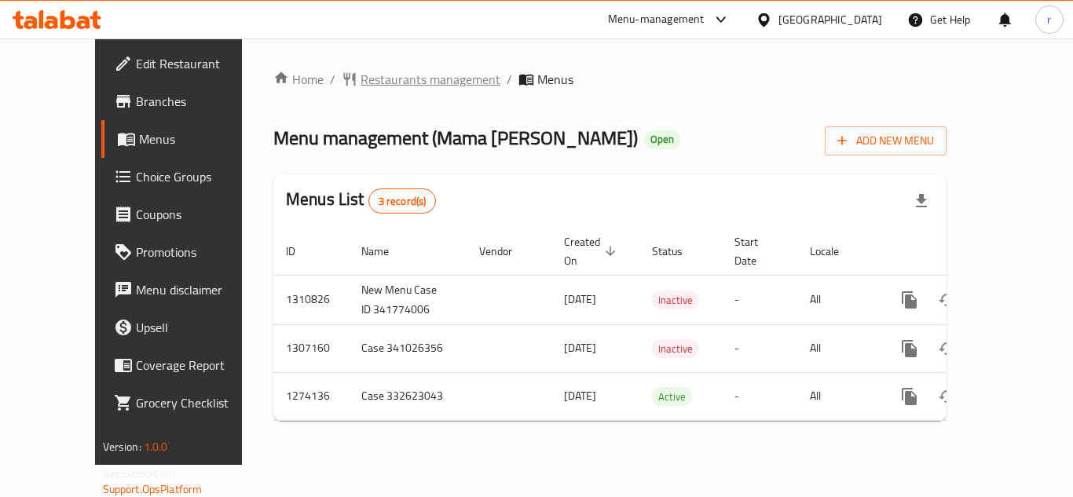
click at [397, 74] on span "Restaurants management" at bounding box center [430, 79] width 140 height 19
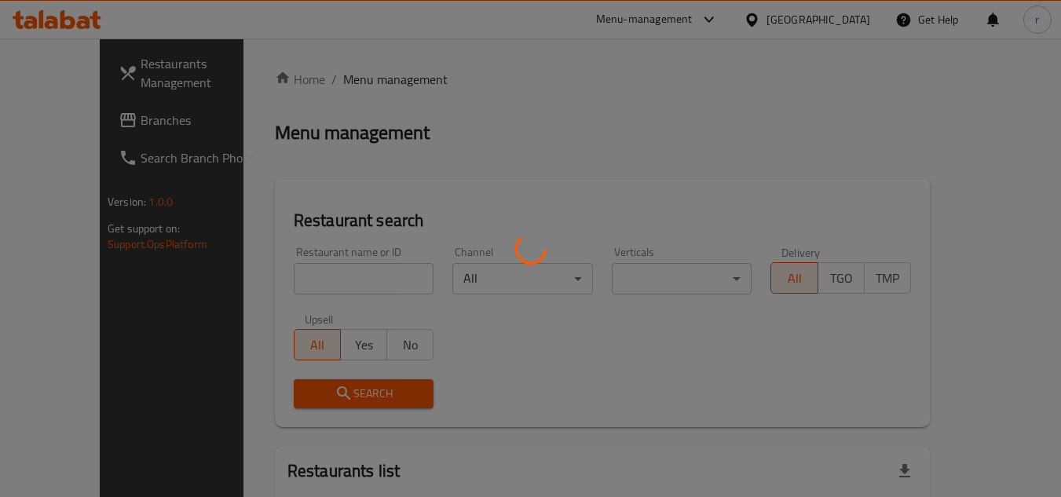
click at [302, 276] on div at bounding box center [530, 248] width 1061 height 497
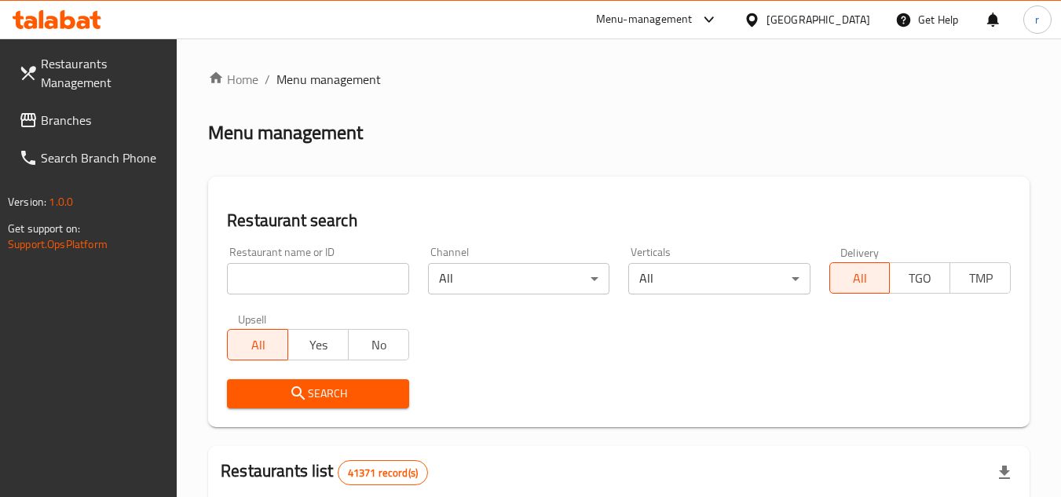
click at [339, 276] on input "search" at bounding box center [317, 278] width 181 height 31
paste input "607076"
type input "607076"
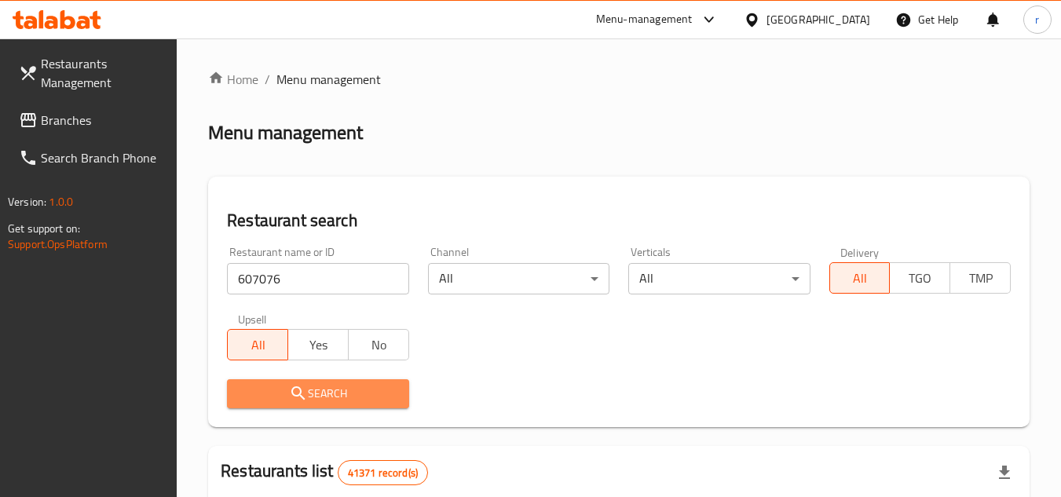
click at [275, 403] on span "Search" at bounding box center [318, 394] width 156 height 20
click at [275, 403] on div at bounding box center [530, 248] width 1061 height 497
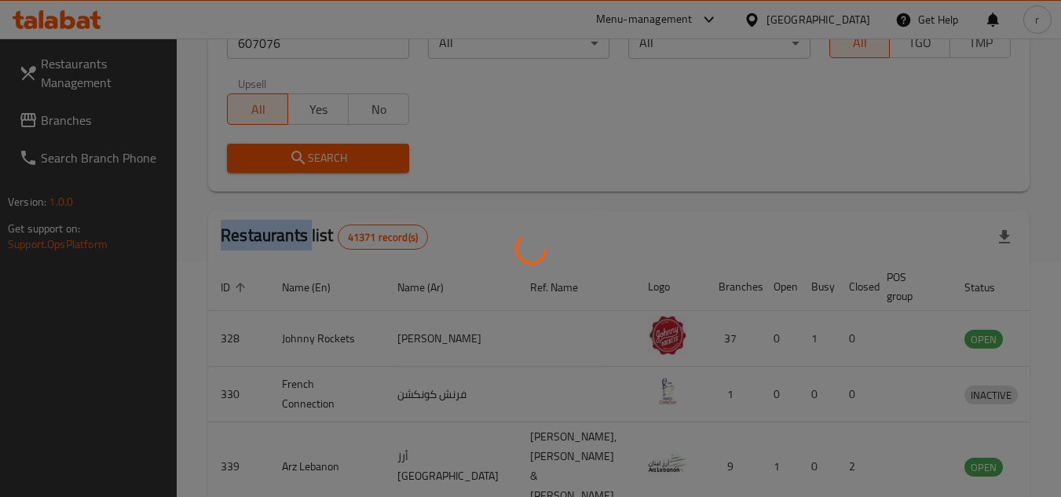
scroll to position [190, 0]
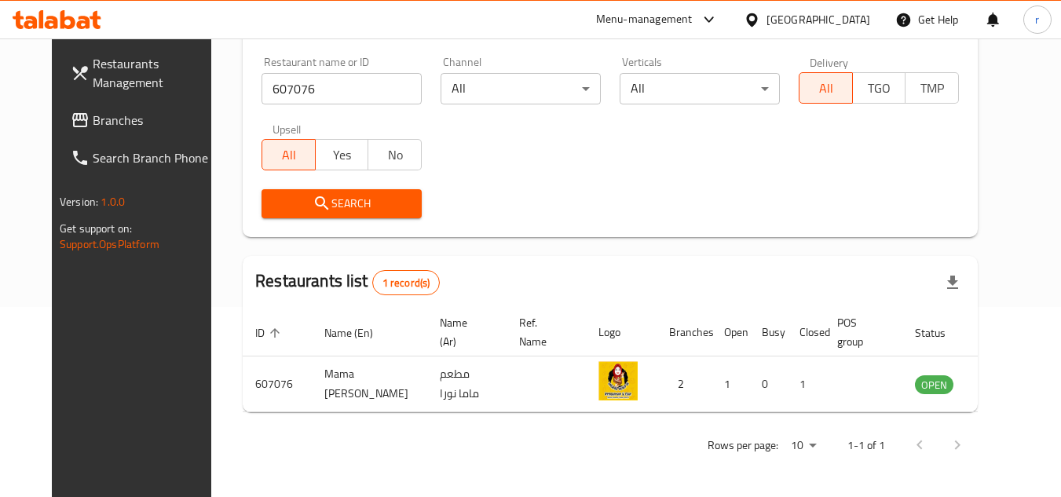
click at [792, 24] on div "United Arab Emirates" at bounding box center [818, 19] width 104 height 17
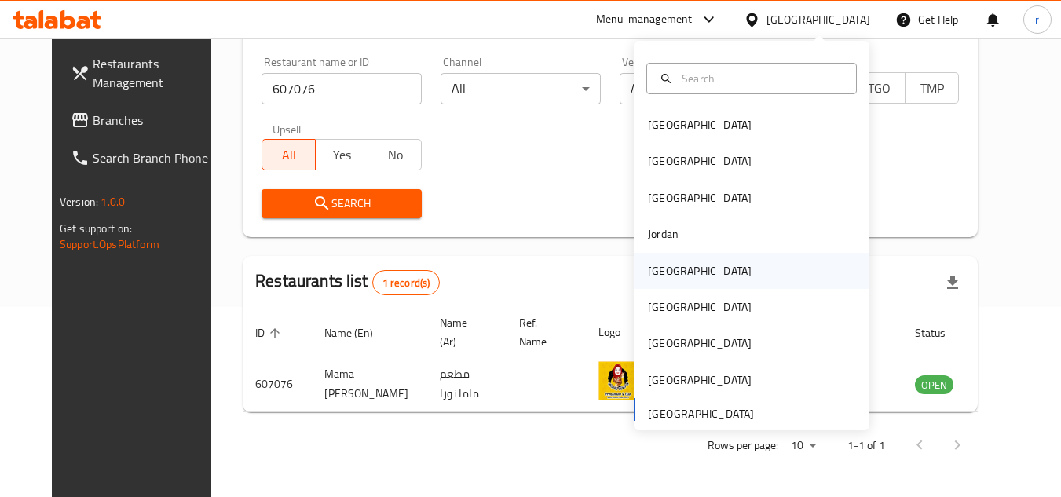
click at [660, 265] on div "[GEOGRAPHIC_DATA]" at bounding box center [700, 270] width 104 height 17
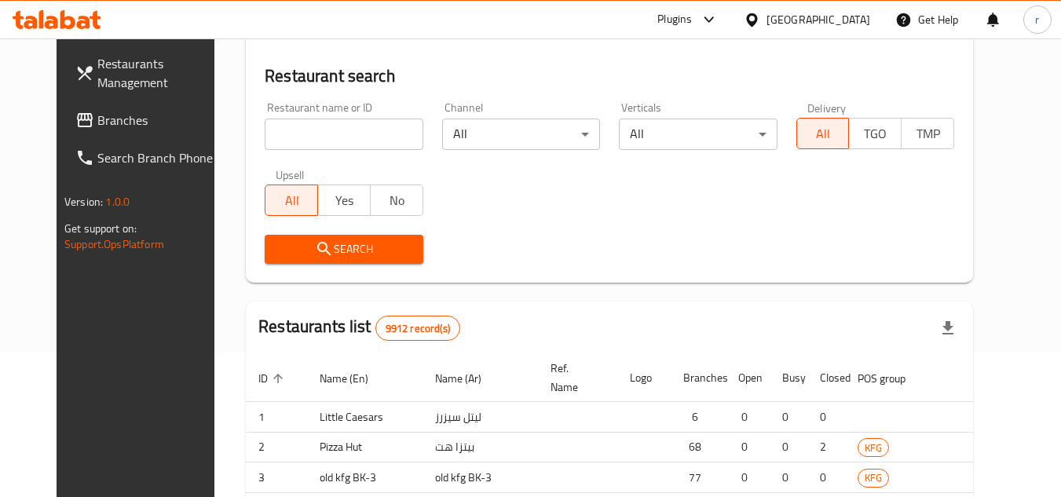
scroll to position [190, 0]
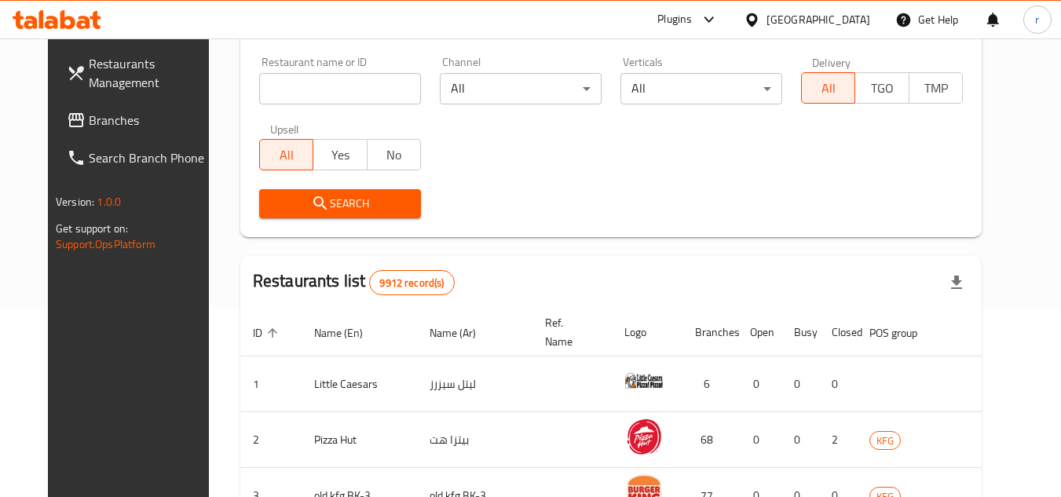
click at [89, 130] on span "Branches" at bounding box center [151, 120] width 124 height 19
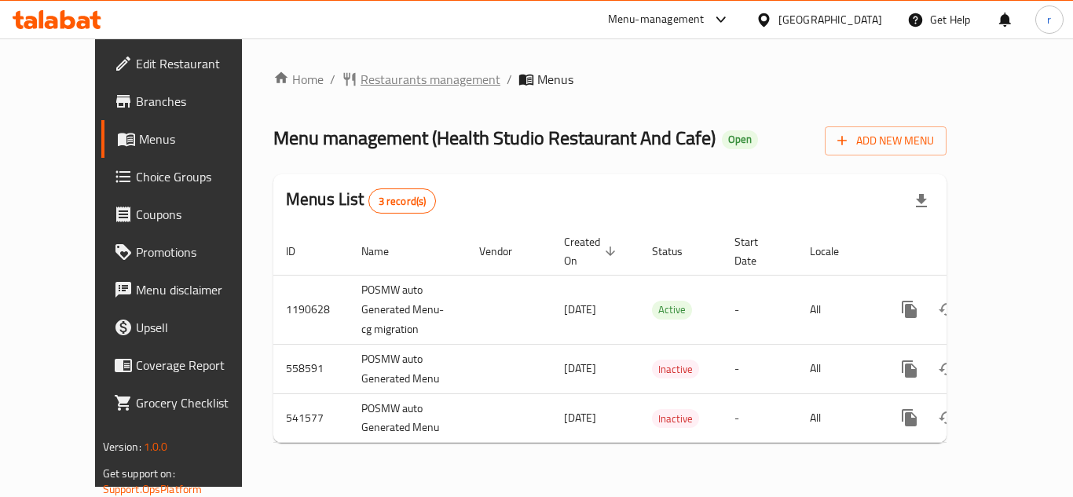
click at [378, 78] on span "Restaurants management" at bounding box center [430, 79] width 140 height 19
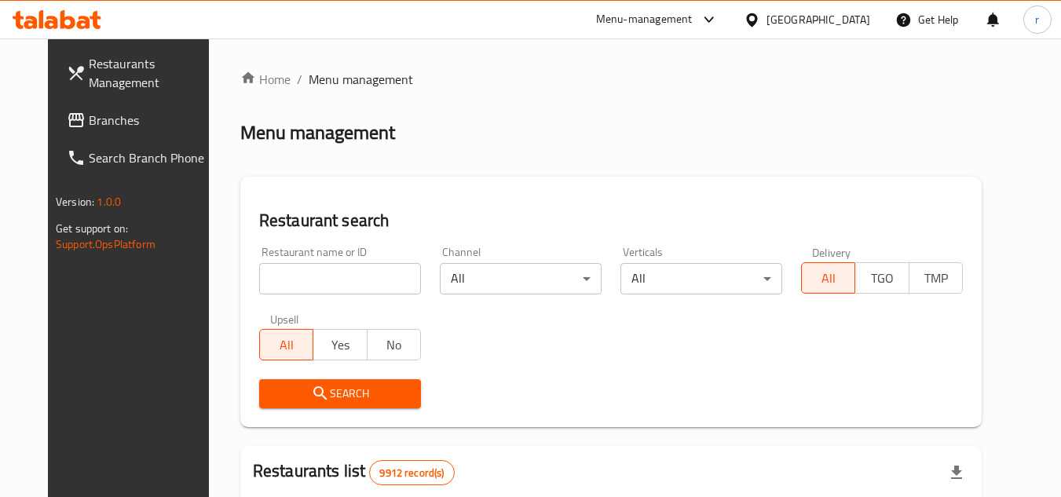
click at [333, 283] on input "search" at bounding box center [340, 278] width 162 height 31
paste input "22547"
type input "22547"
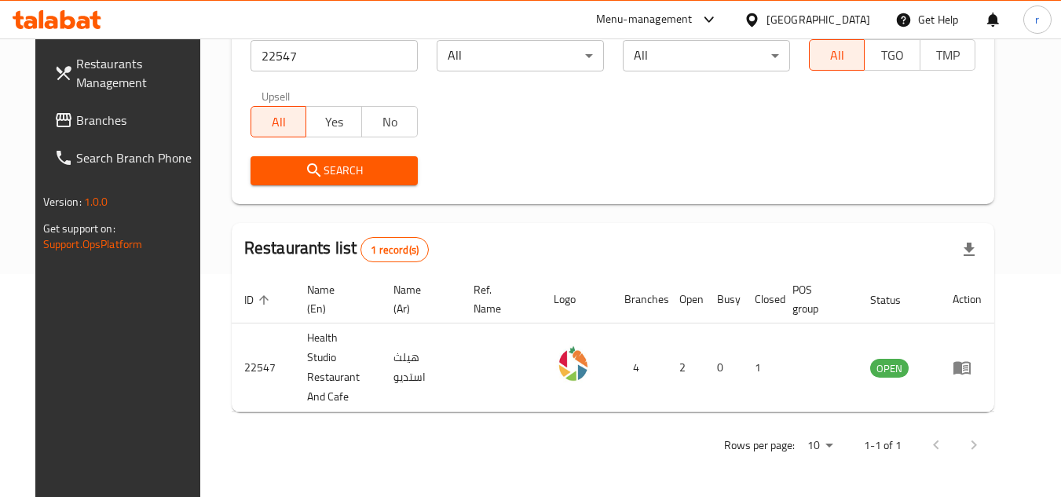
scroll to position [203, 0]
